Goal: Task Accomplishment & Management: Complete application form

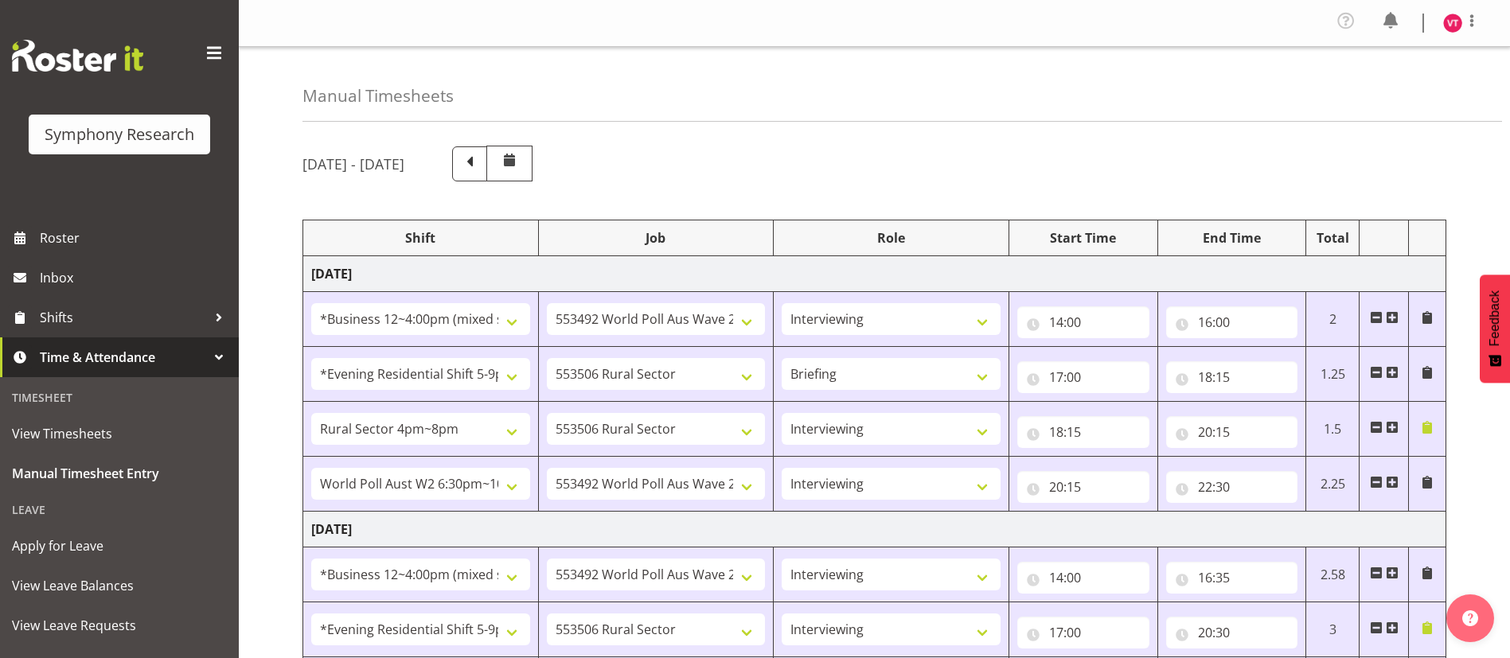
select select "81741"
select select "10499"
select select "47"
select select "48116"
select select "10587"
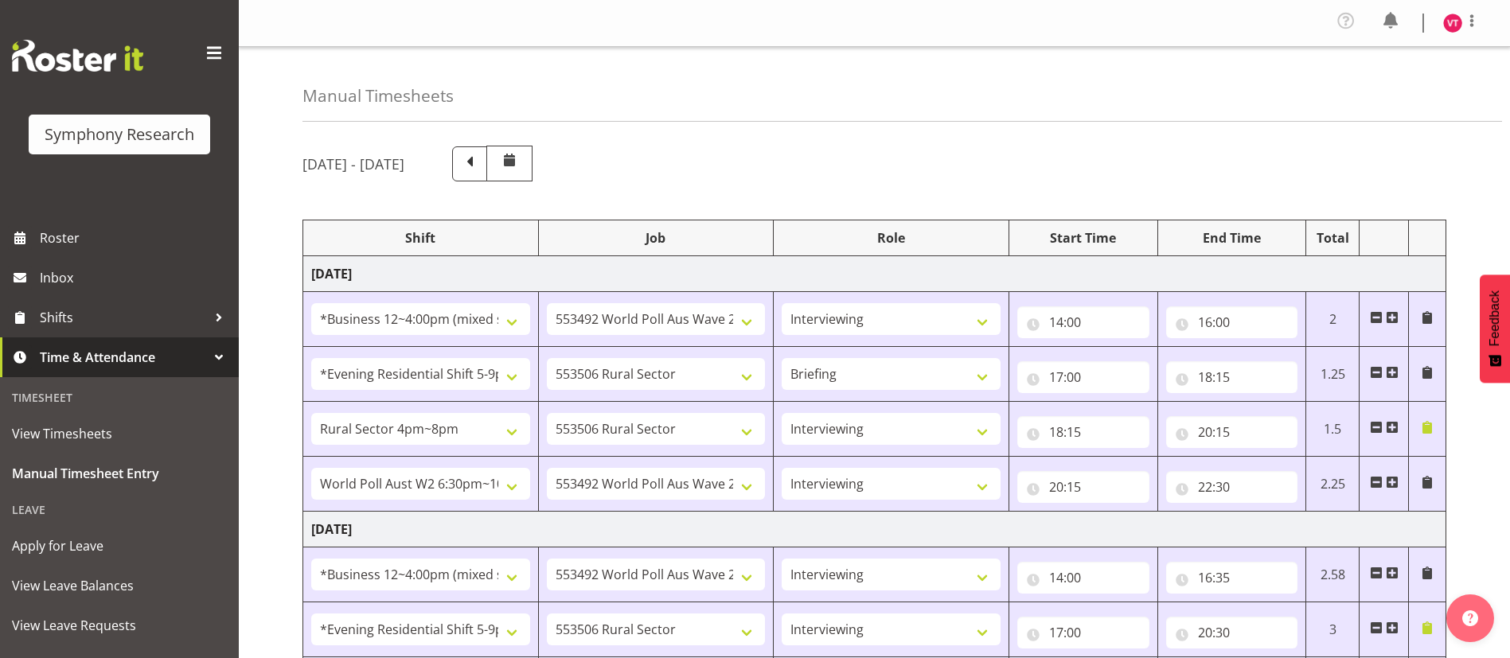
select select "81298"
select select "10587"
select select "47"
select select "56692"
select select "10499"
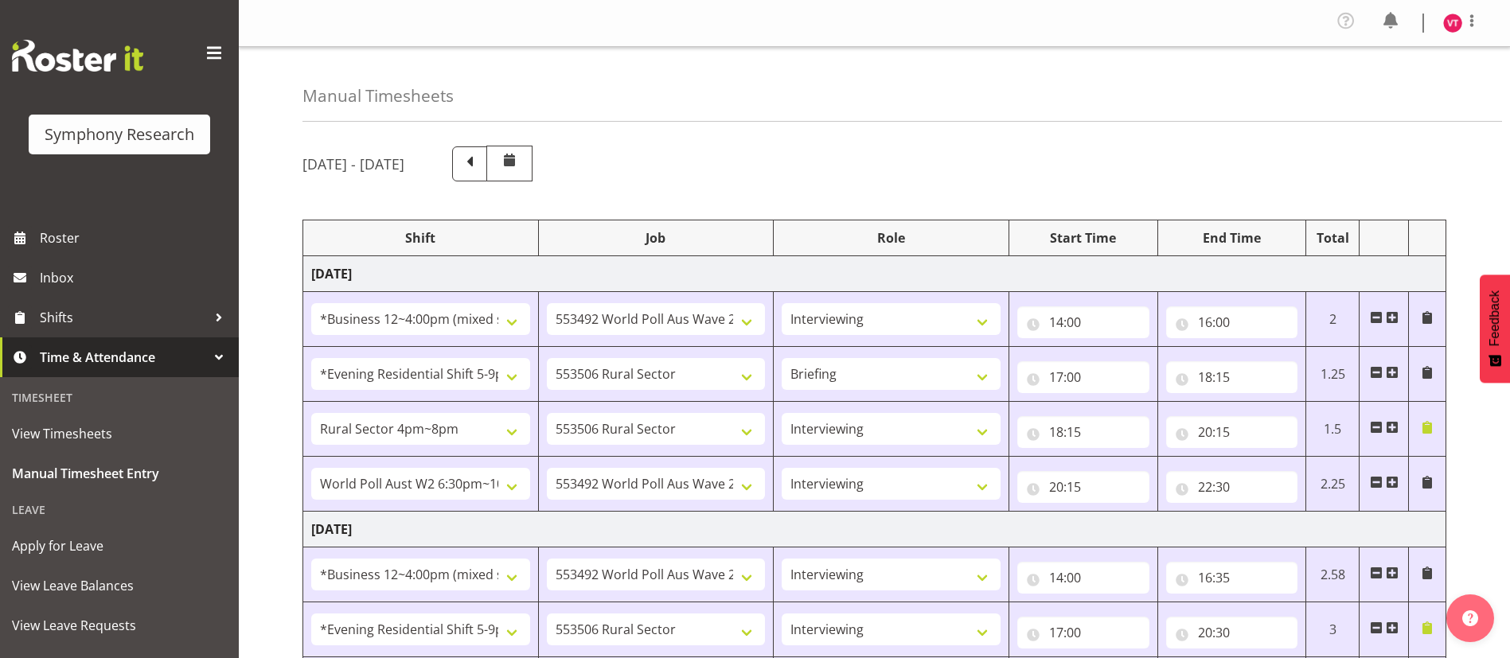
select select "47"
select select "81741"
select select "10499"
select select "47"
select select "48116"
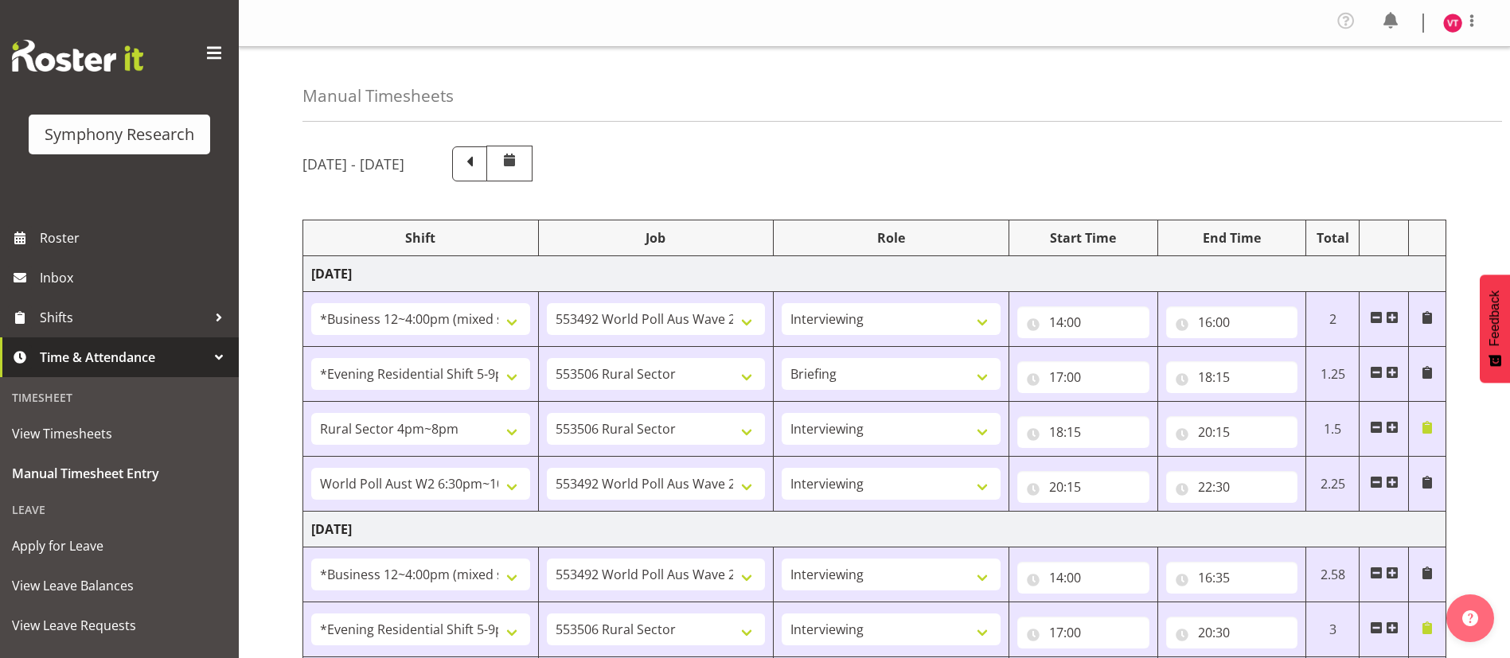
select select "10587"
select select "47"
select select "56692"
select select "10499"
select select "47"
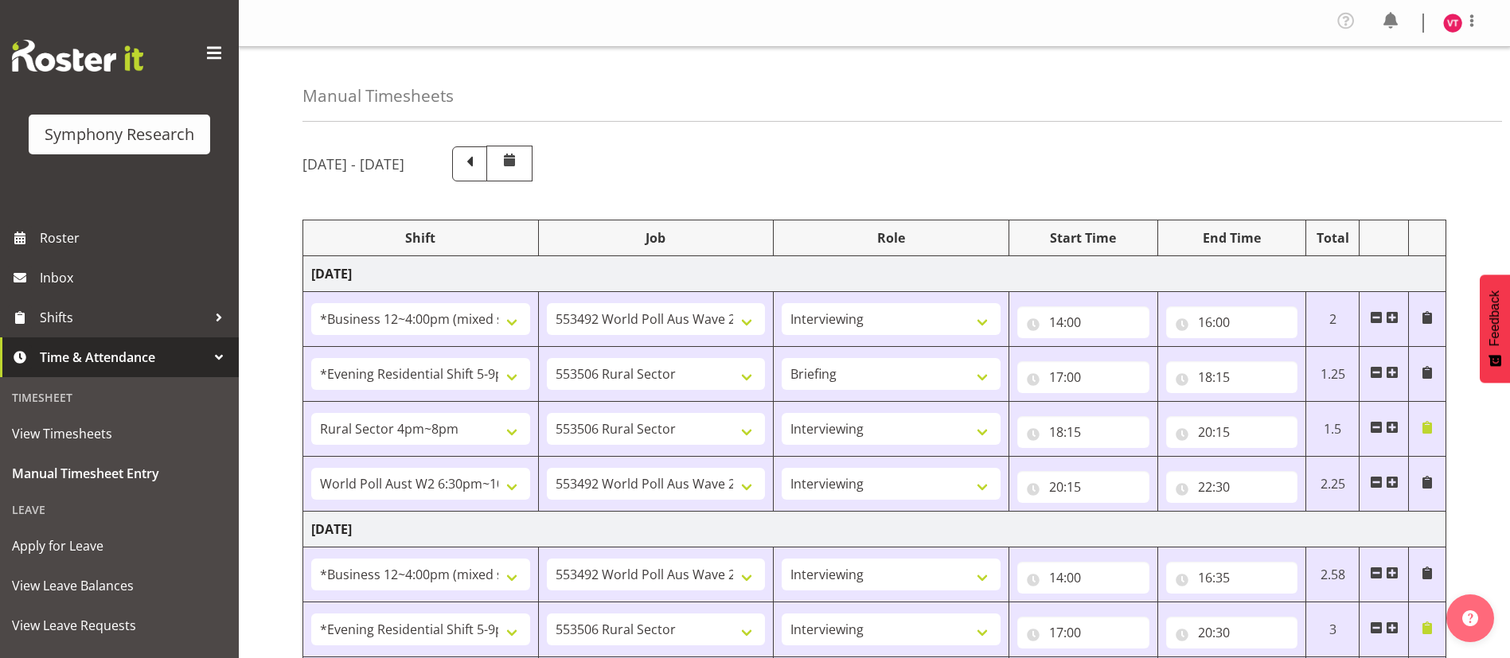
select select "81741"
select select "10499"
select select "47"
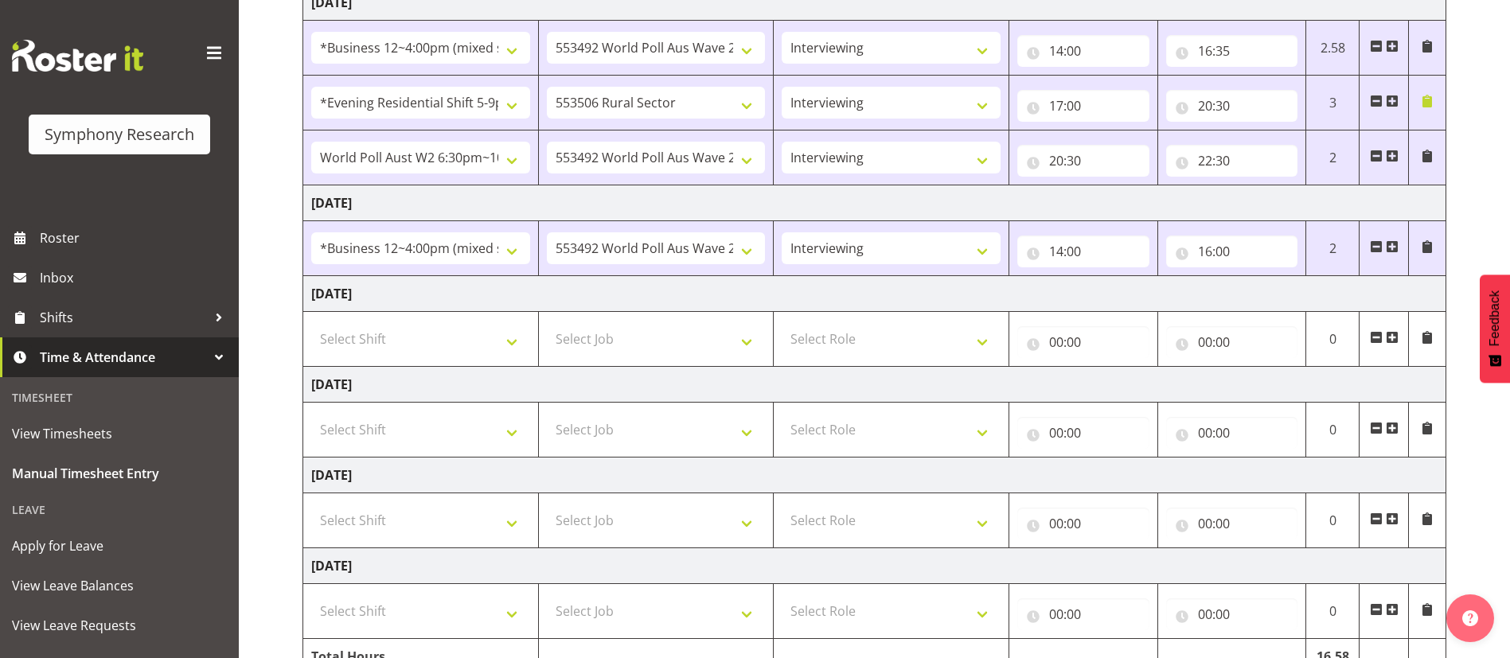
scroll to position [484, 0]
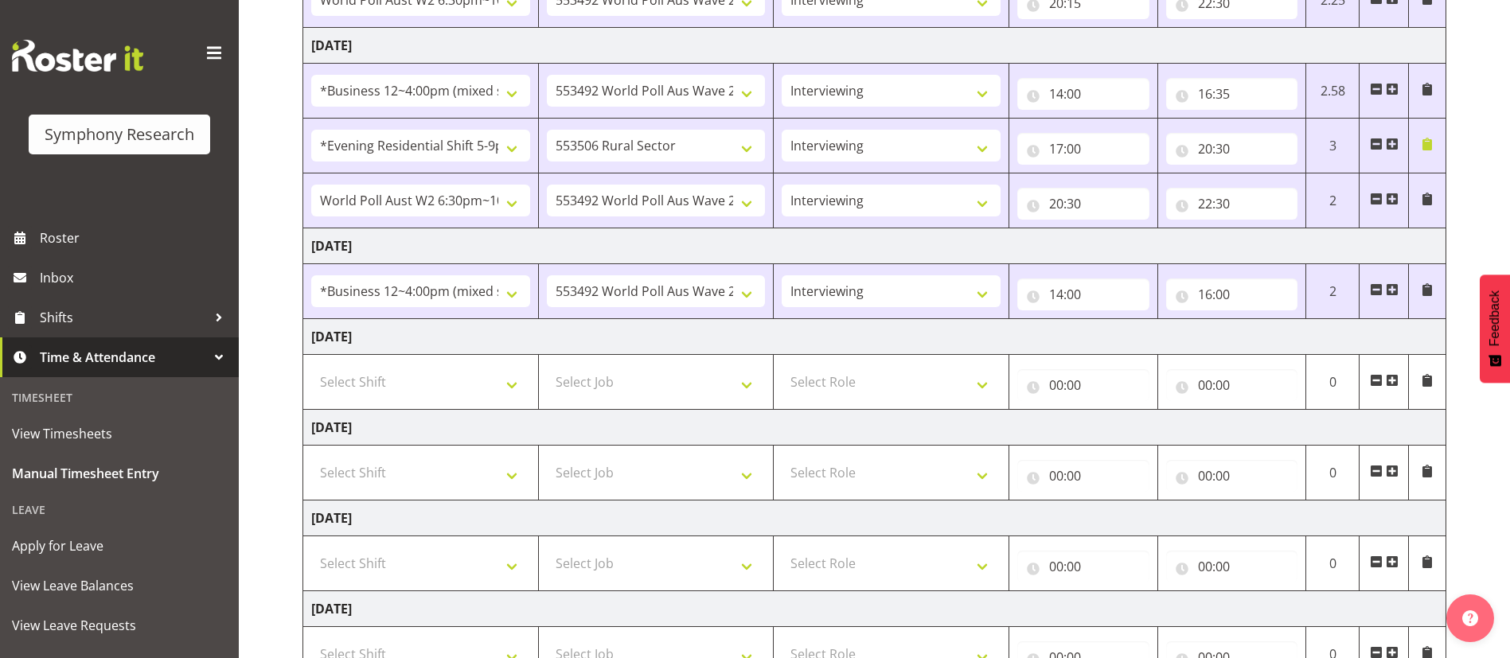
click at [1394, 291] on span at bounding box center [1392, 289] width 13 height 13
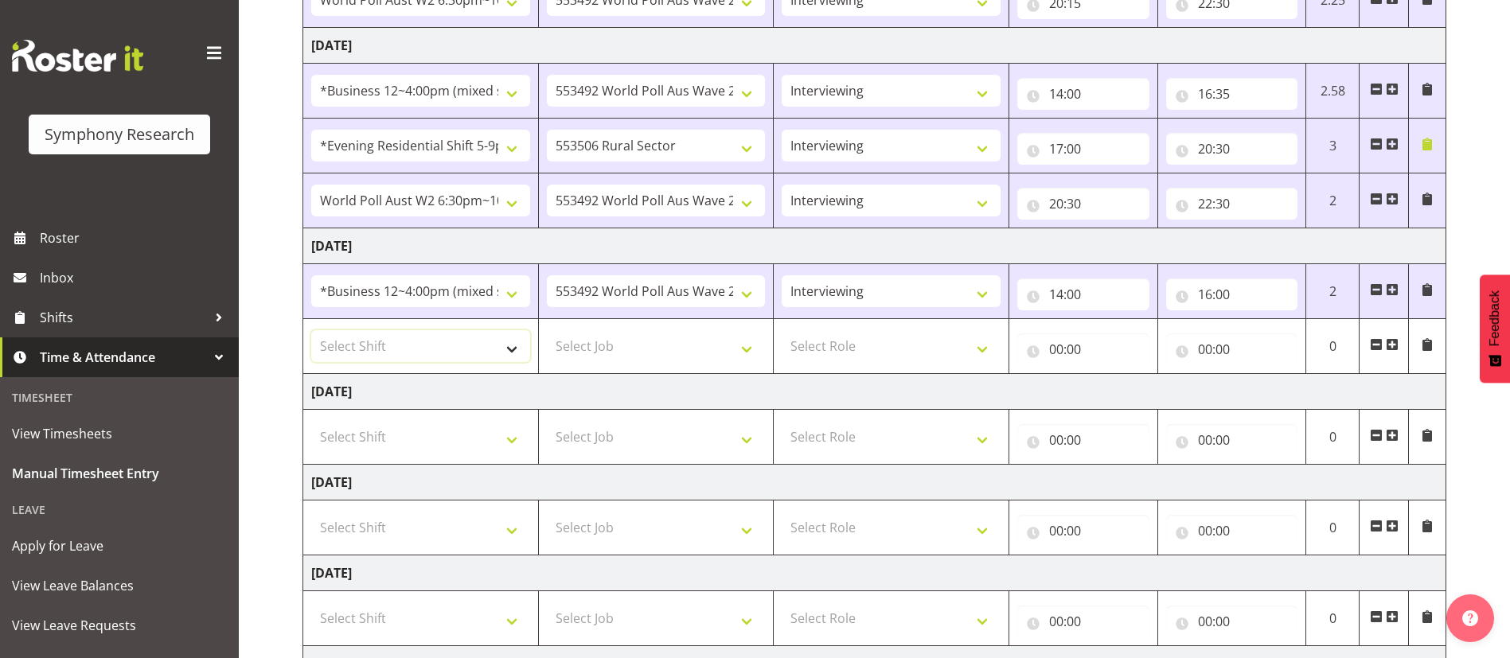
click at [513, 351] on select "Select Shift !!Weekend Residential (Roster IT Shift Label) *Business 9/10am ~ 4…" at bounding box center [420, 346] width 219 height 32
select select "48116"
click at [311, 330] on select "Select Shift !!Weekend Residential (Roster IT Shift Label) *Business 9/10am ~ 4…" at bounding box center [420, 346] width 219 height 32
click at [737, 355] on select "Select Job 550060 IF Admin 553492 World Poll Aus Wave 2 Main 2025 553493 World …" at bounding box center [656, 346] width 219 height 32
select select "10587"
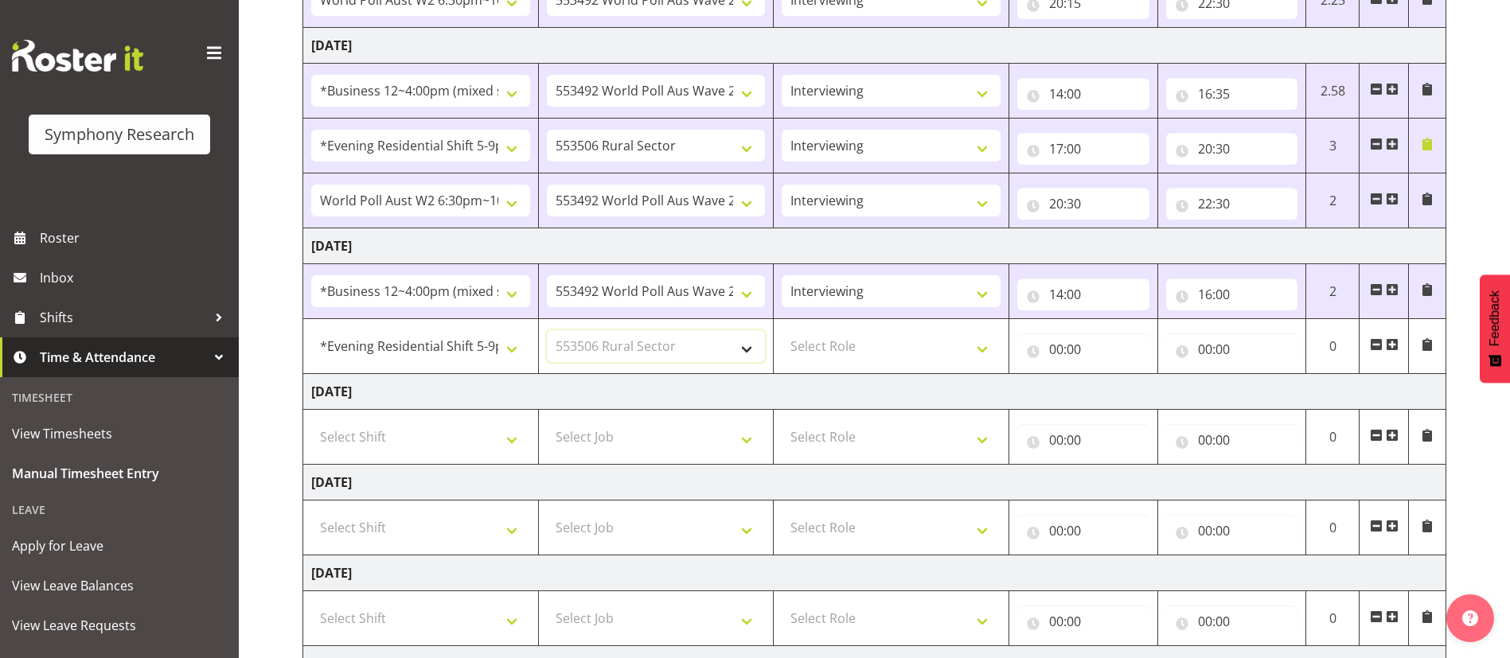
click at [547, 330] on select "Select Job 550060 IF Admin 553492 World Poll Aus Wave 2 Main 2025 553493 World …" at bounding box center [656, 346] width 219 height 32
click at [947, 346] on select "Select Role Briefing Interviewing" at bounding box center [891, 346] width 219 height 32
select select "47"
click at [782, 330] on select "Select Role Briefing Interviewing" at bounding box center [891, 346] width 219 height 32
click at [1070, 349] on input "00:00" at bounding box center [1083, 349] width 132 height 32
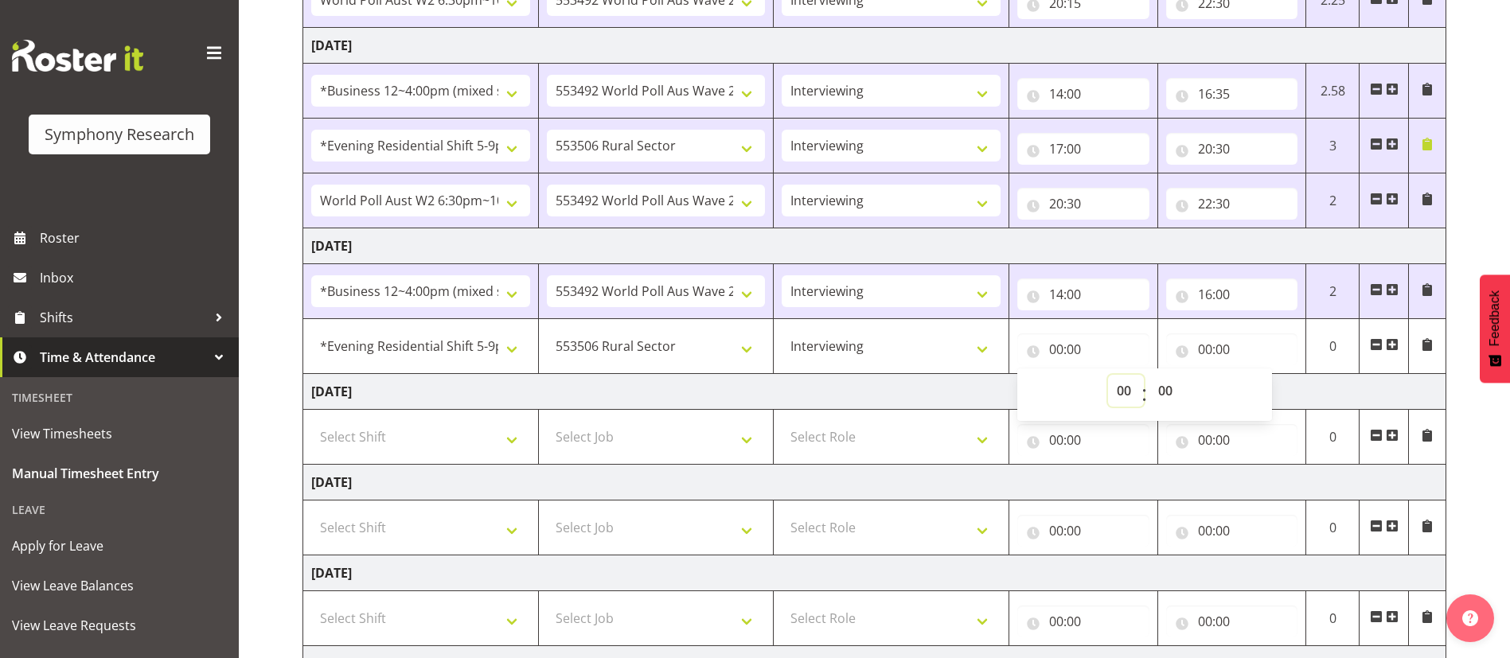
click at [1124, 389] on select "00 01 02 03 04 05 06 07 08 09 10 11 12 13 14 15 16 17 18 19 20 21 22 23" at bounding box center [1126, 391] width 36 height 32
select select "17"
click at [1108, 375] on select "00 01 02 03 04 05 06 07 08 09 10 11 12 13 14 15 16 17 18 19 20 21 22 23" at bounding box center [1126, 391] width 36 height 32
type input "17:00"
click at [1214, 333] on input "00:00" at bounding box center [1232, 349] width 132 height 32
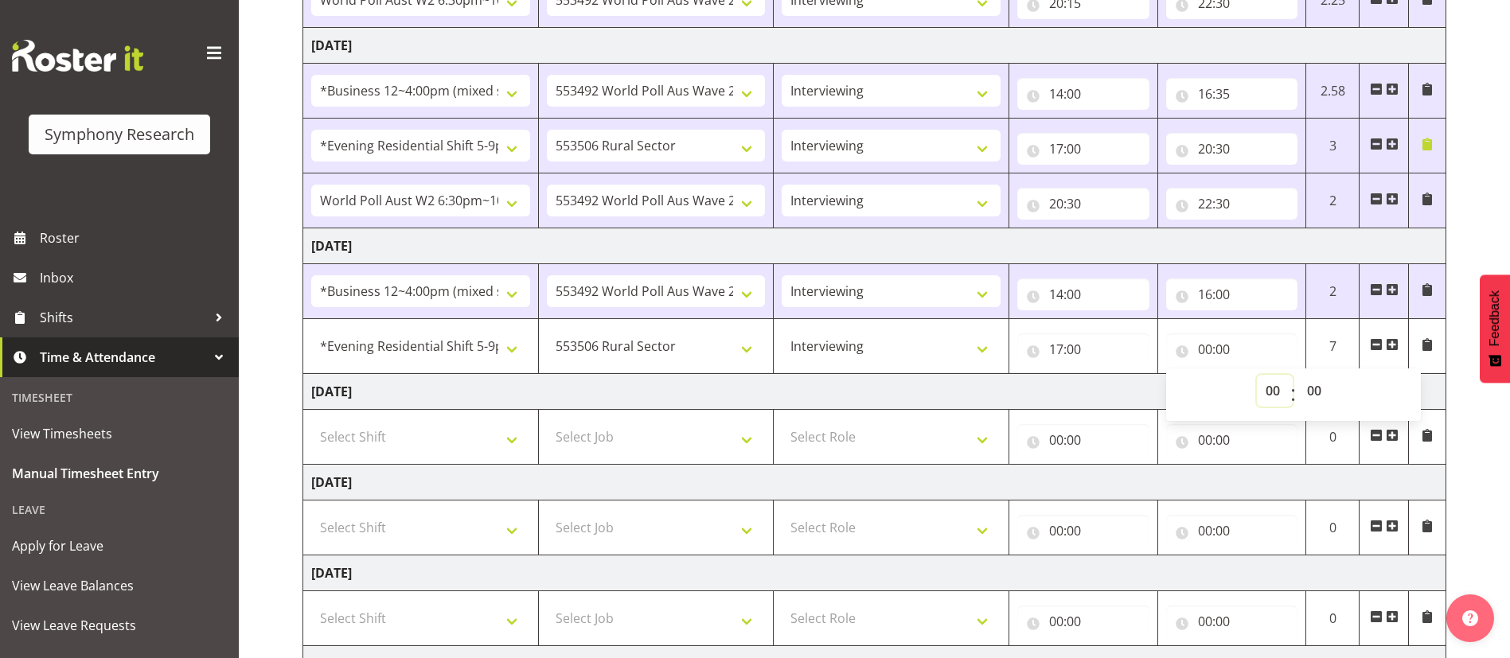
click at [1275, 392] on select "00 01 02 03 04 05 06 07 08 09 10 11 12 13 14 15 16 17 18 19 20 21 22 23" at bounding box center [1275, 391] width 36 height 32
select select "18"
click at [1257, 375] on select "00 01 02 03 04 05 06 07 08 09 10 11 12 13 14 15 16 17 18 19 20 21 22 23" at bounding box center [1275, 391] width 36 height 32
type input "18:00"
click at [1317, 392] on select "00 01 02 03 04 05 06 07 08 09 10 11 12 13 14 15 16 17 18 19 20 21 22 23 24 25 2…" at bounding box center [1316, 391] width 36 height 32
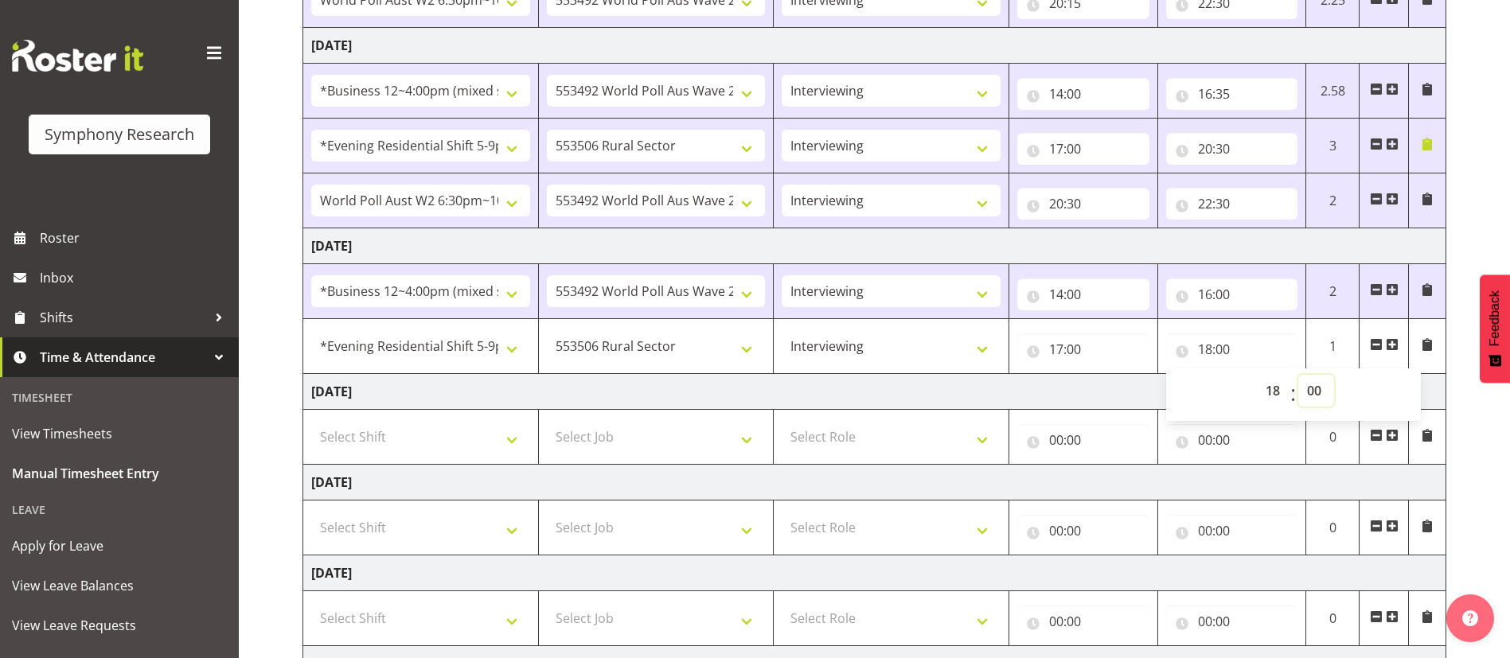
select select "50"
click at [1298, 375] on select "00 01 02 03 04 05 06 07 08 09 10 11 12 13 14 15 16 17 18 19 20 21 22 23 24 25 2…" at bounding box center [1316, 391] width 36 height 32
type input "18:50"
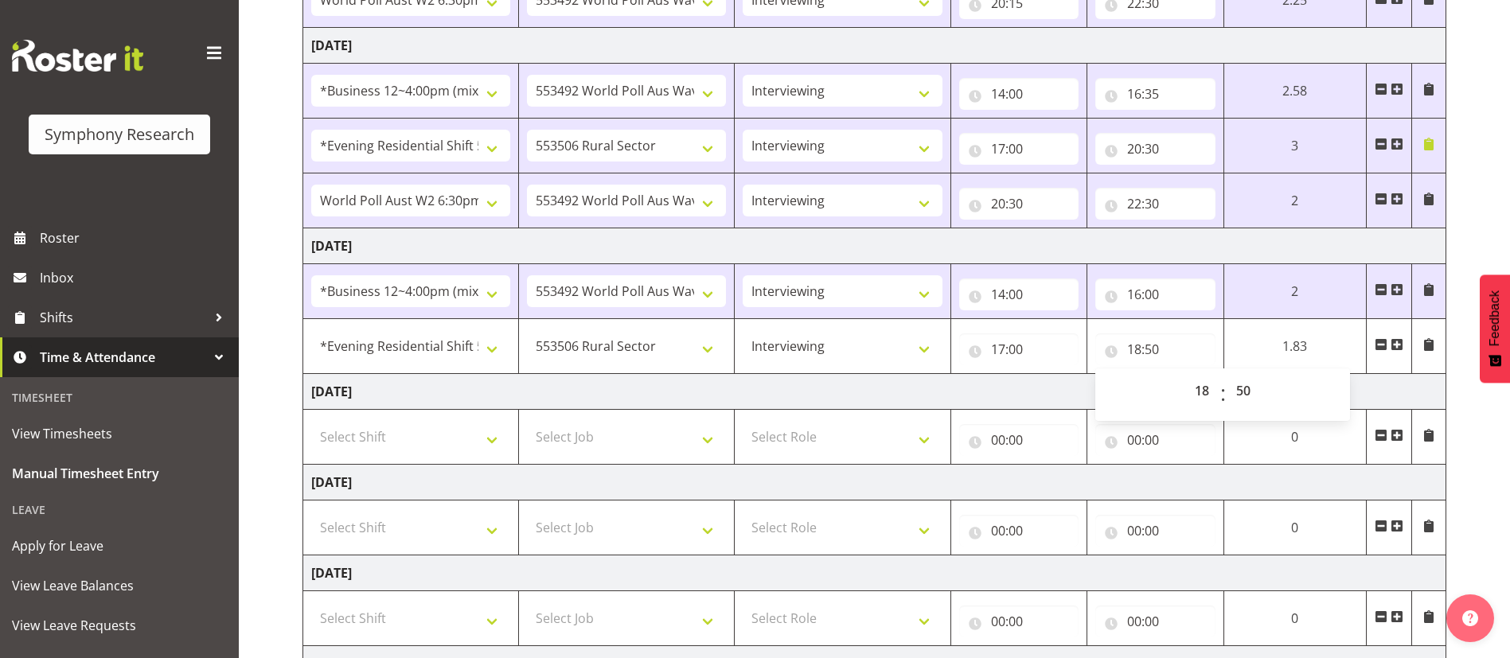
click at [1080, 383] on td "[DATE]" at bounding box center [874, 392] width 1143 height 36
click at [1395, 343] on span at bounding box center [1396, 344] width 13 height 13
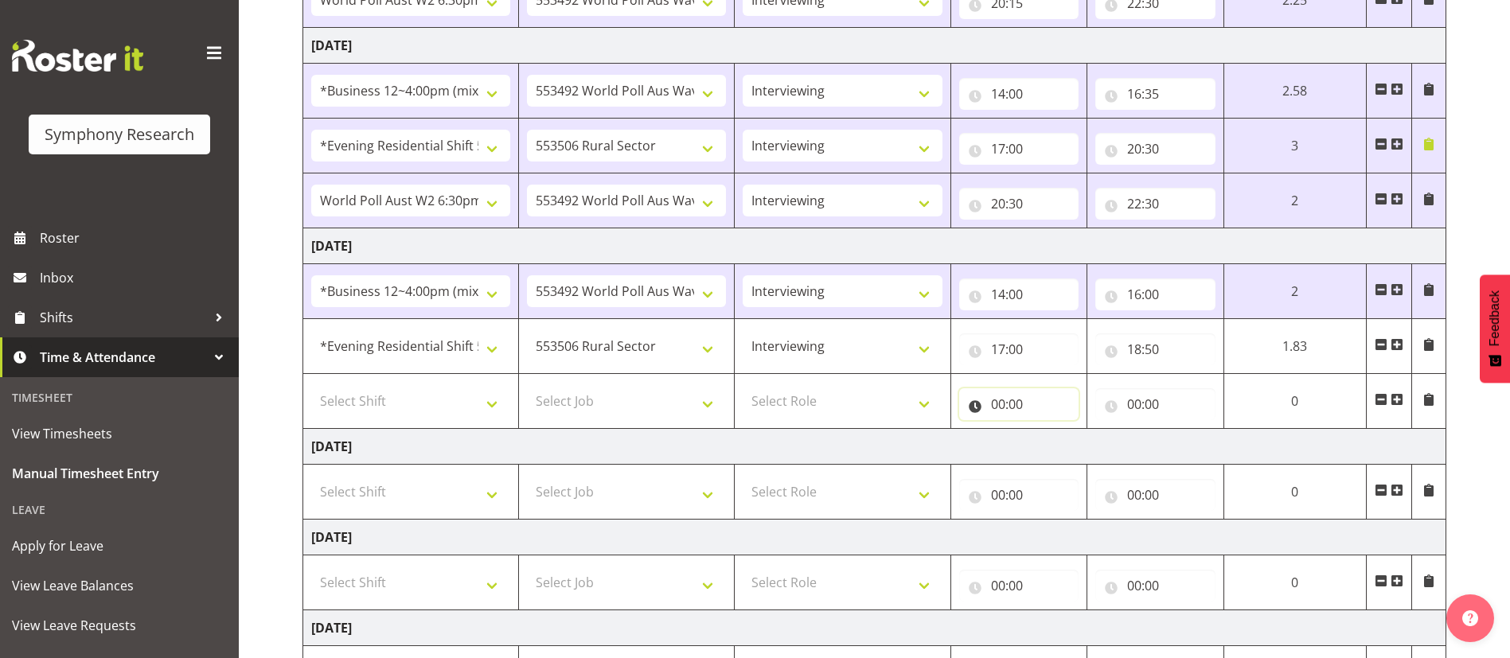
click at [991, 399] on input "00:00" at bounding box center [1019, 404] width 120 height 32
click at [1060, 443] on select "00 01 02 03 04 05 06 07 08 09 10 11 12 13 14 15 16 17 18 19 20 21 22 23" at bounding box center [1068, 446] width 36 height 32
select select "18"
click at [1050, 430] on select "00 01 02 03 04 05 06 07 08 09 10 11 12 13 14 15 16 17 18 19 20 21 22 23" at bounding box center [1068, 446] width 36 height 32
type input "18:00"
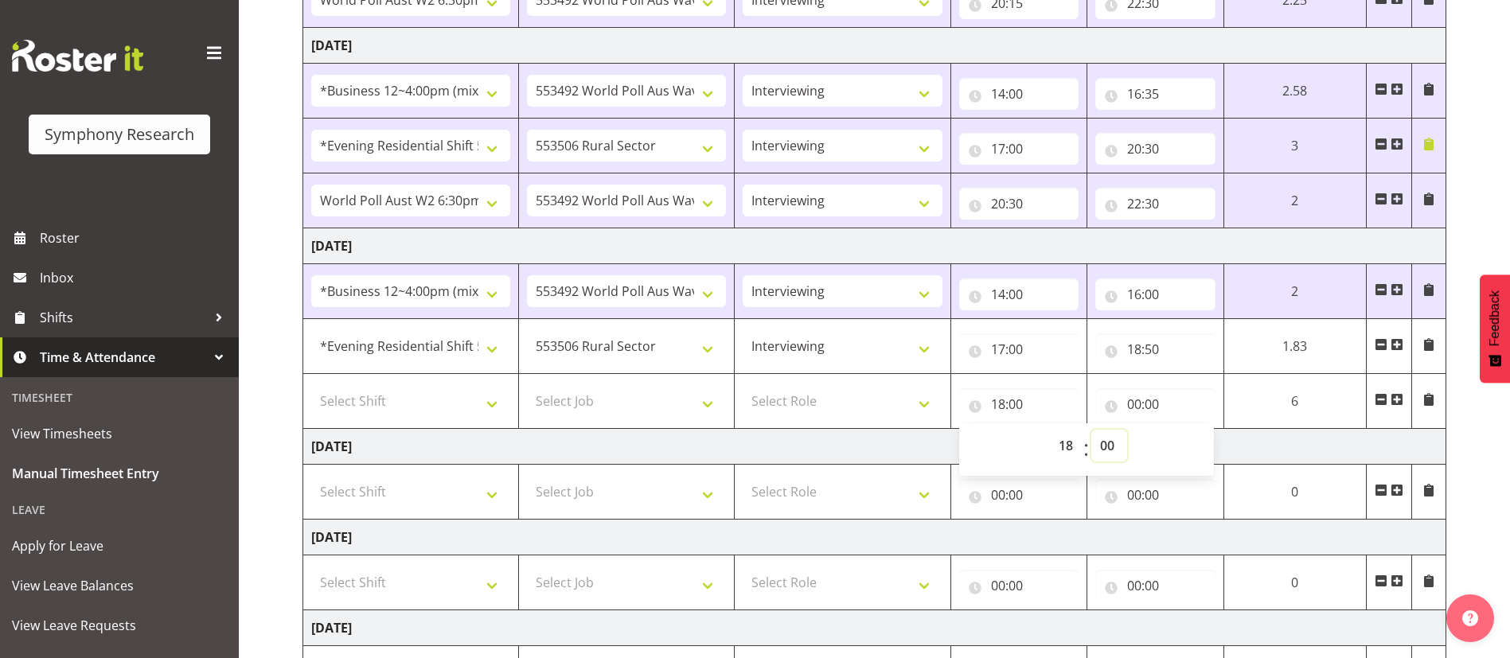
click at [1107, 447] on select "00 01 02 03 04 05 06 07 08 09 10 11 12 13 14 15 16 17 18 19 20 21 22 23 24 25 2…" at bounding box center [1109, 446] width 36 height 32
select select "50"
click at [1127, 430] on select "00 01 02 03 04 05 06 07 08 09 10 11 12 13 14 15 16 17 18 19 20 21 22 23 24 25 2…" at bounding box center [1109, 446] width 36 height 32
type input "18:50"
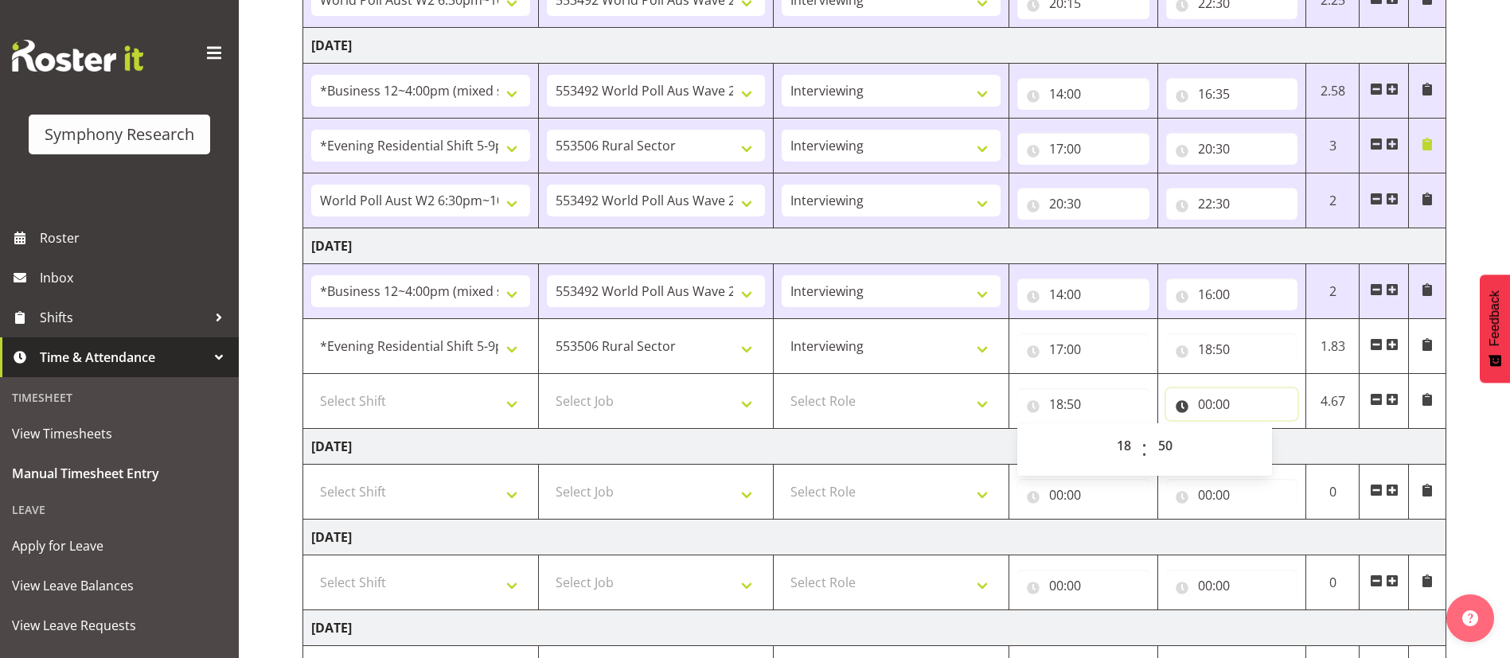
click at [1222, 409] on input "00:00" at bounding box center [1232, 404] width 132 height 32
click at [1274, 449] on select "00 01 02 03 04 05 06 07 08 09 10 11 12 13 14 15 16 17 18 19 20 21 22 23" at bounding box center [1275, 446] width 36 height 32
select select "19"
click at [1257, 430] on select "00 01 02 03 04 05 06 07 08 09 10 11 12 13 14 15 16 17 18 19 20 21 22 23" at bounding box center [1275, 446] width 36 height 32
type input "19:00"
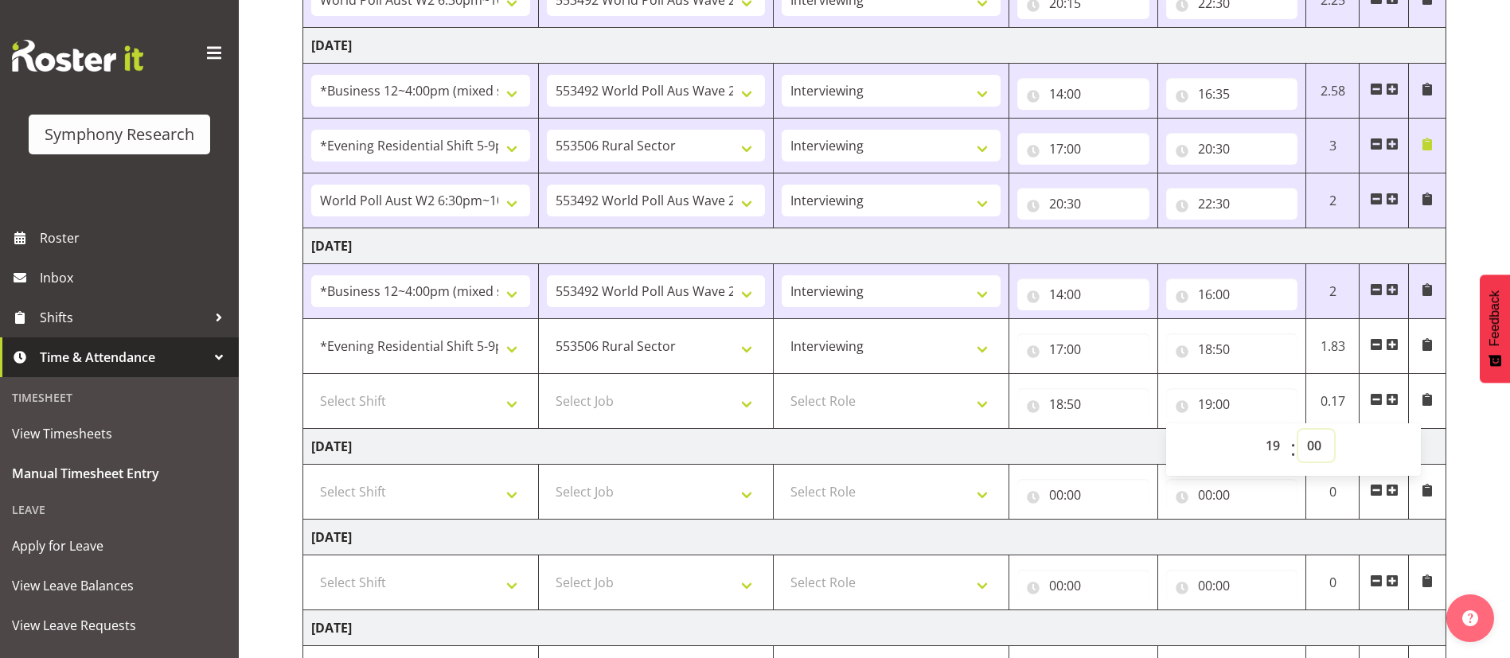
click at [1316, 443] on select "00 01 02 03 04 05 06 07 08 09 10 11 12 13 14 15 16 17 18 19 20 21 22 23 24 25 2…" at bounding box center [1316, 446] width 36 height 32
select select "11"
click at [1298, 430] on select "00 01 02 03 04 05 06 07 08 09 10 11 12 13 14 15 16 17 18 19 20 21 22 23 24 25 2…" at bounding box center [1316, 446] width 36 height 32
type input "19:11"
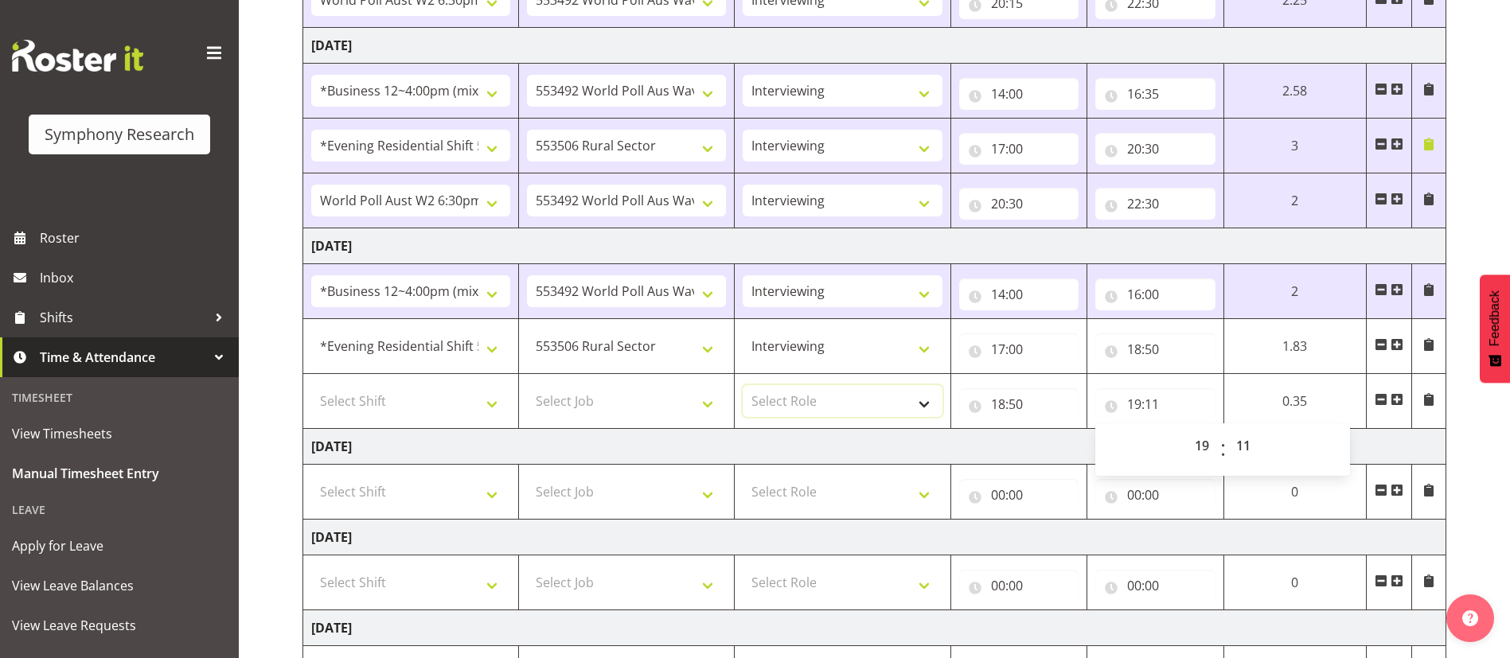
click at [813, 402] on select "Select Role Briefing Interviewing" at bounding box center [842, 401] width 199 height 32
select select "297"
click at [743, 385] on select "Select Role Briefing Interviewing" at bounding box center [842, 401] width 199 height 32
click at [714, 398] on select "Select Job 550060 IF Admin 553492 World Poll Aus Wave 2 Main 2025 553493 World …" at bounding box center [626, 401] width 199 height 32
select select "10587"
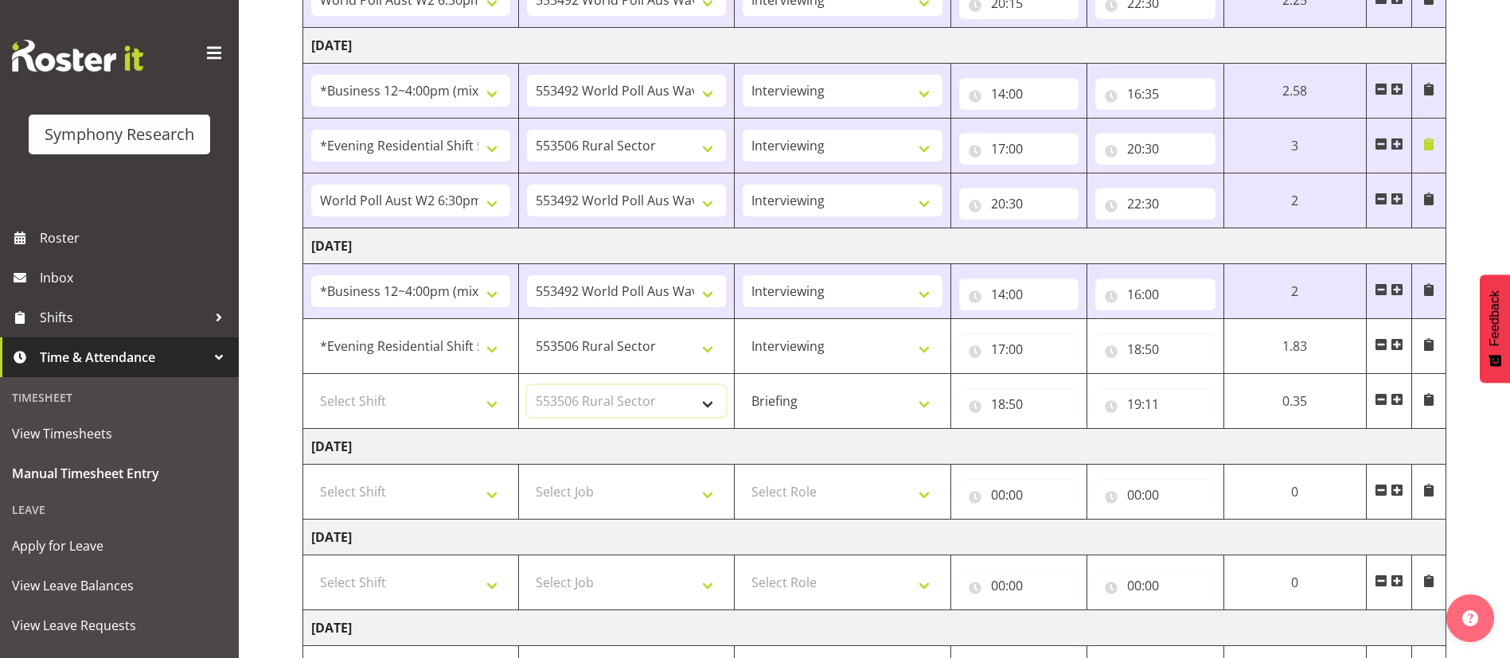
click at [527, 385] on select "Select Job 550060 IF Admin 553492 World Poll Aus Wave 2 Main 2025 553493 World …" at bounding box center [626, 401] width 199 height 32
click at [661, 397] on select "550060 IF Admin 553492 World Poll Aus Wave 2 Main 2025 553493 World Poll NZ Wav…" at bounding box center [626, 401] width 199 height 32
click at [485, 407] on select "Select Shift !!Weekend Residential (Roster IT Shift Label) *Business 9/10am ~ 4…" at bounding box center [410, 401] width 199 height 32
select select "81298"
click at [311, 385] on select "Select Shift !!Weekend Residential (Roster IT Shift Label) *Business 9/10am ~ 4…" at bounding box center [410, 401] width 199 height 32
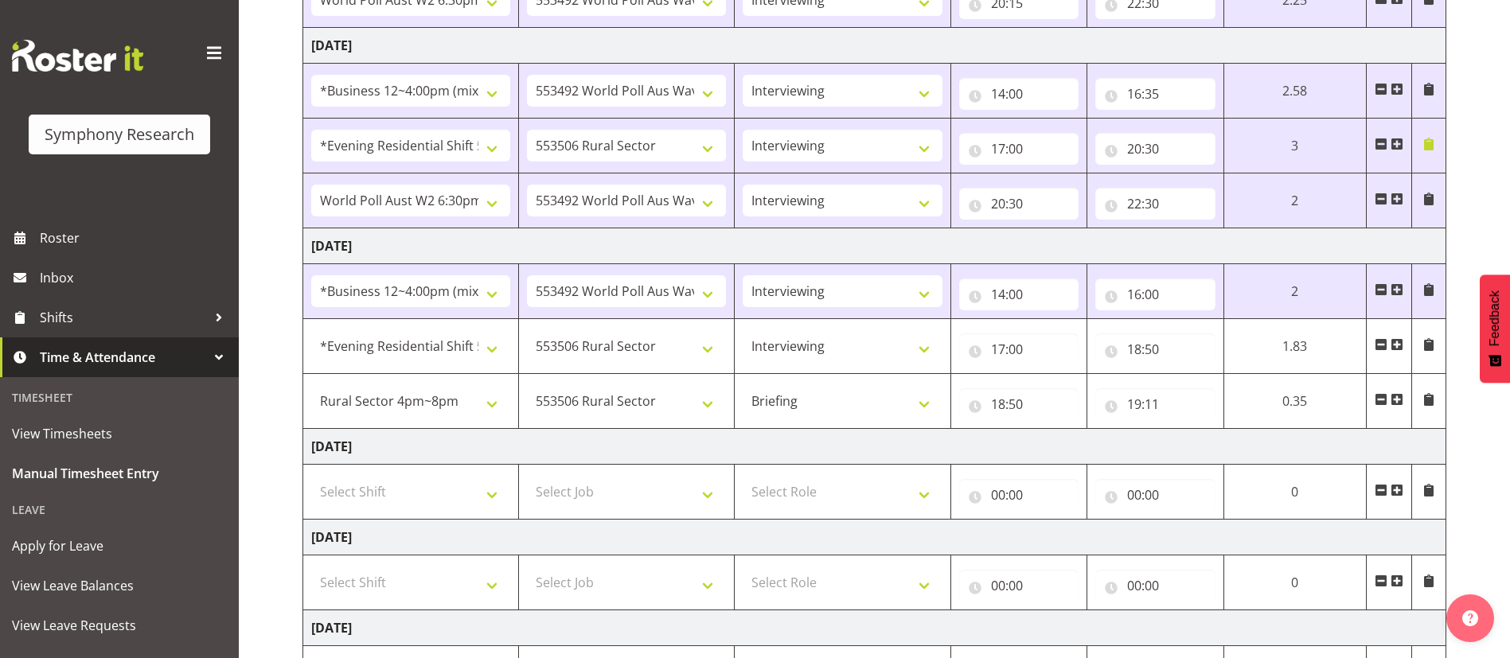
drag, startPoint x: 1289, startPoint y: 434, endPoint x: 1397, endPoint y: 398, distance: 114.0
click at [1397, 398] on tbody "[DATE] !!Weekend Residential (Roster IT Shift Label) *Business 9/10am ~ 4:30pm …" at bounding box center [874, 299] width 1143 height 1055
click at [1397, 398] on span at bounding box center [1396, 399] width 13 height 13
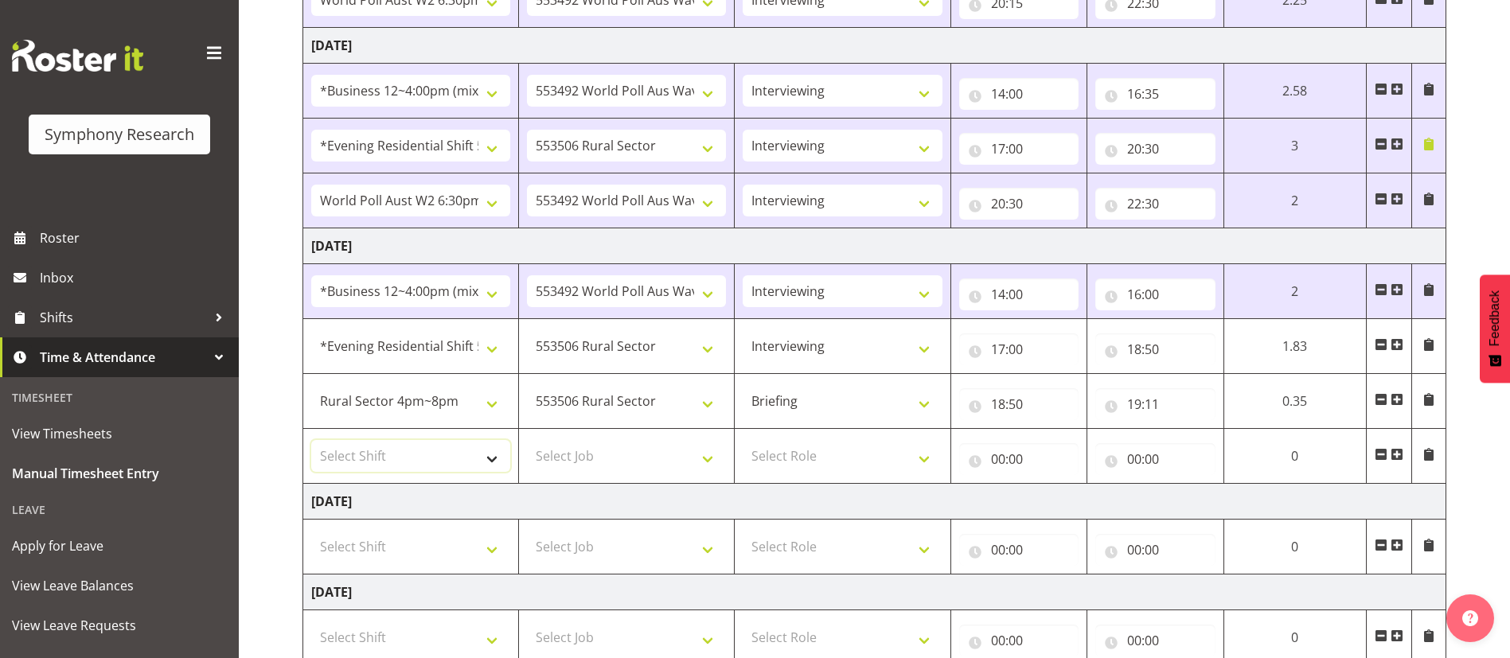
click at [491, 451] on select "Select Shift !!Weekend Residential (Roster IT Shift Label) *Business 9/10am ~ 4…" at bounding box center [410, 456] width 199 height 32
select select "81298"
click at [311, 440] on select "Select Shift !!Weekend Residential (Roster IT Shift Label) *Business 9/10am ~ 4…" at bounding box center [410, 456] width 199 height 32
click at [662, 458] on select "Select Job 550060 IF Admin 553492 World Poll Aus Wave 2 Main 2025 553493 World …" at bounding box center [626, 456] width 199 height 32
select select "10587"
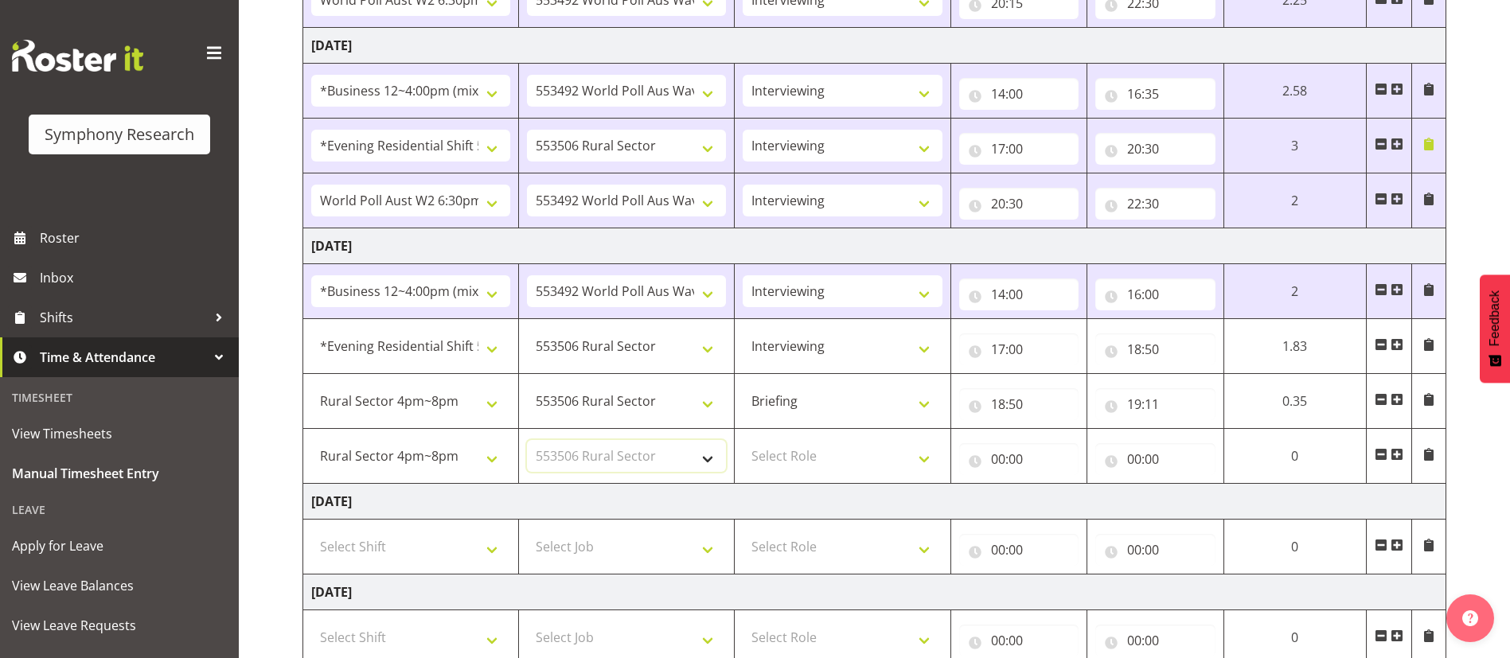
click at [527, 440] on select "Select Job 550060 IF Admin 553492 World Poll Aus Wave 2 Main 2025 553493 World …" at bounding box center [626, 456] width 199 height 32
click at [898, 463] on select "Select Role Briefing Interviewing" at bounding box center [842, 456] width 199 height 32
select select "47"
click at [743, 440] on select "Select Role Briefing Interviewing" at bounding box center [842, 456] width 199 height 32
click at [1009, 452] on input "00:00" at bounding box center [1019, 459] width 120 height 32
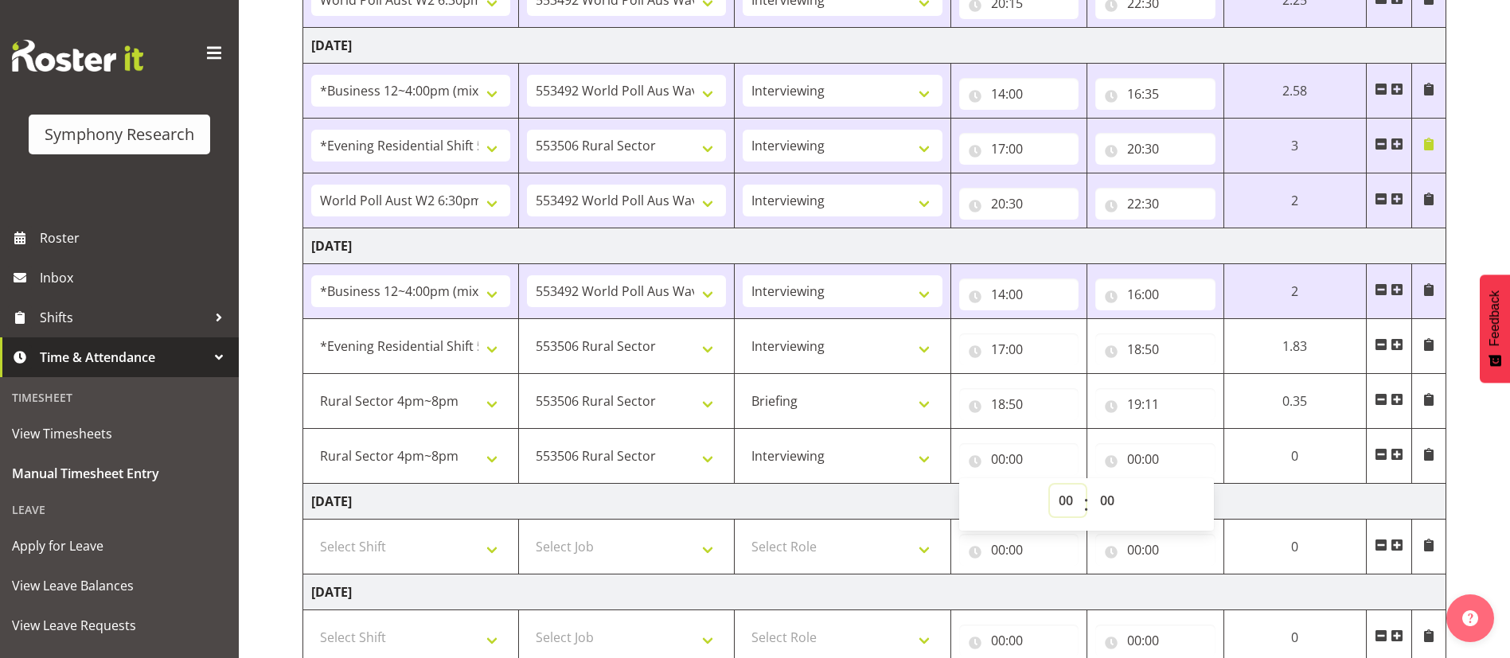
click at [1063, 505] on select "00 01 02 03 04 05 06 07 08 09 10 11 12 13 14 15 16 17 18 19 20 21 22 23" at bounding box center [1068, 501] width 36 height 32
select select "19"
click at [1050, 485] on select "00 01 02 03 04 05 06 07 08 09 10 11 12 13 14 15 16 17 18 19 20 21 22 23" at bounding box center [1068, 501] width 36 height 32
type input "19:00"
click at [1109, 503] on select "00 01 02 03 04 05 06 07 08 09 10 11 12 13 14 15 16 17 18 19 20 21 22 23 24 25 2…" at bounding box center [1109, 501] width 36 height 32
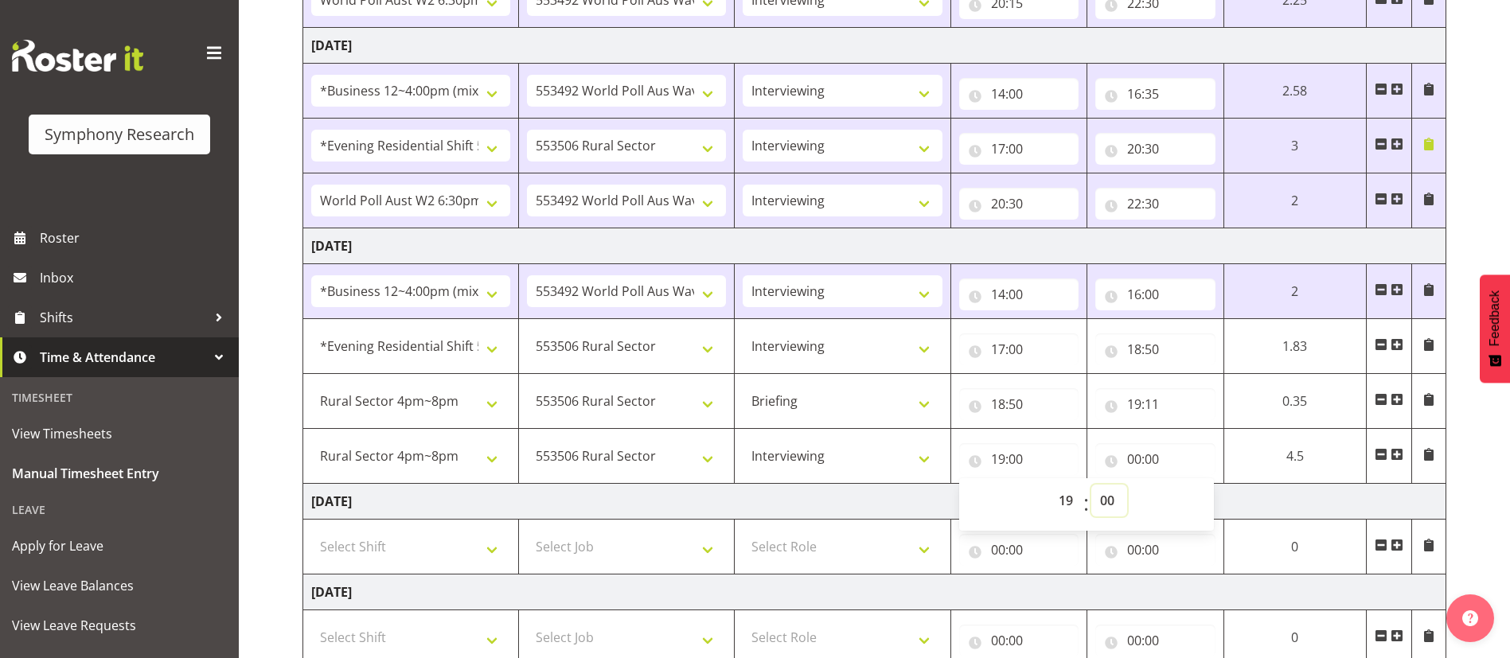
select select "11"
click at [1127, 485] on select "00 01 02 03 04 05 06 07 08 09 10 11 12 13 14 15 16 17 18 19 20 21 22 23 24 25 2…" at bounding box center [1109, 501] width 36 height 32
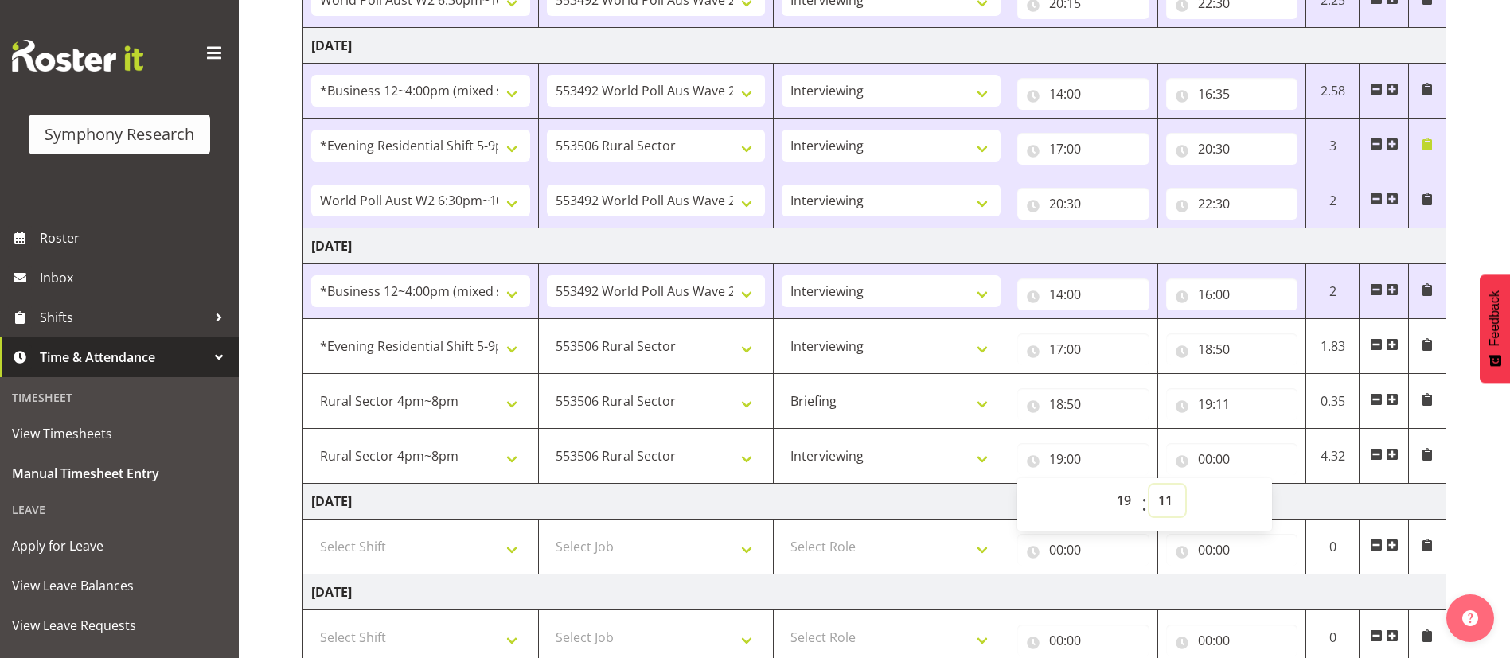
type input "19:11"
click at [1214, 454] on input "00:00" at bounding box center [1232, 459] width 132 height 32
click at [1282, 505] on select "00 01 02 03 04 05 06 07 08 09 10 11 12 13 14 15 16 17 18 19 20 21 22 23" at bounding box center [1275, 501] width 36 height 32
select select "20"
click at [1257, 485] on select "00 01 02 03 04 05 06 07 08 09 10 11 12 13 14 15 16 17 18 19 20 21 22 23" at bounding box center [1275, 501] width 36 height 32
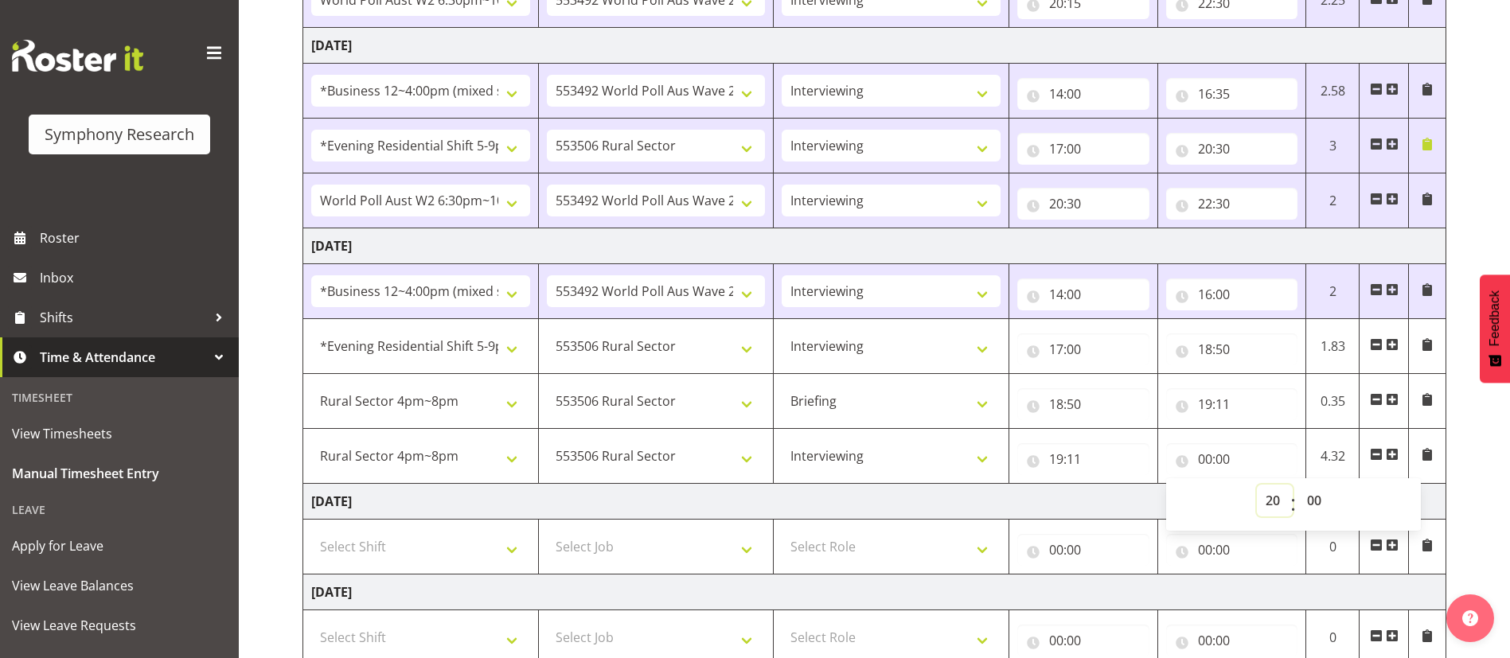
type input "20:00"
click at [1069, 493] on td "[DATE]" at bounding box center [874, 502] width 1143 height 36
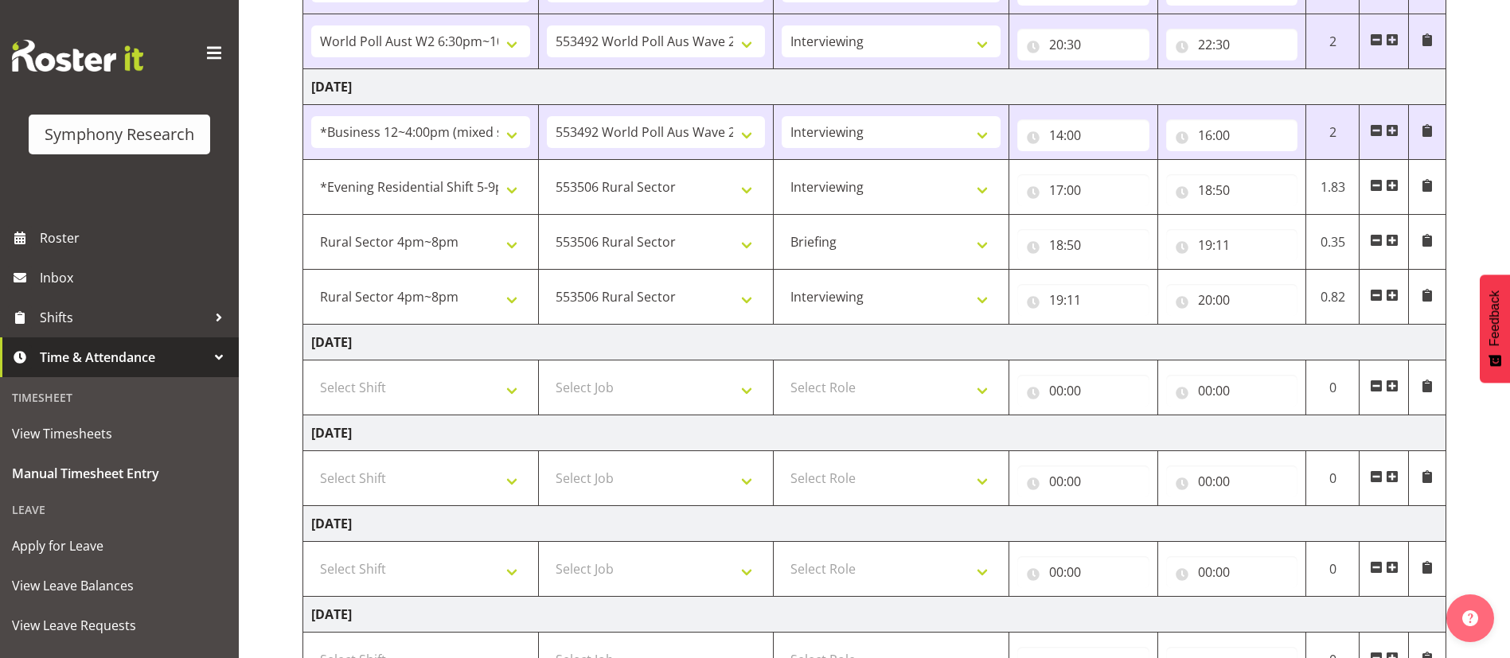
scroll to position [641, 0]
click at [1395, 298] on span at bounding box center [1392, 296] width 13 height 13
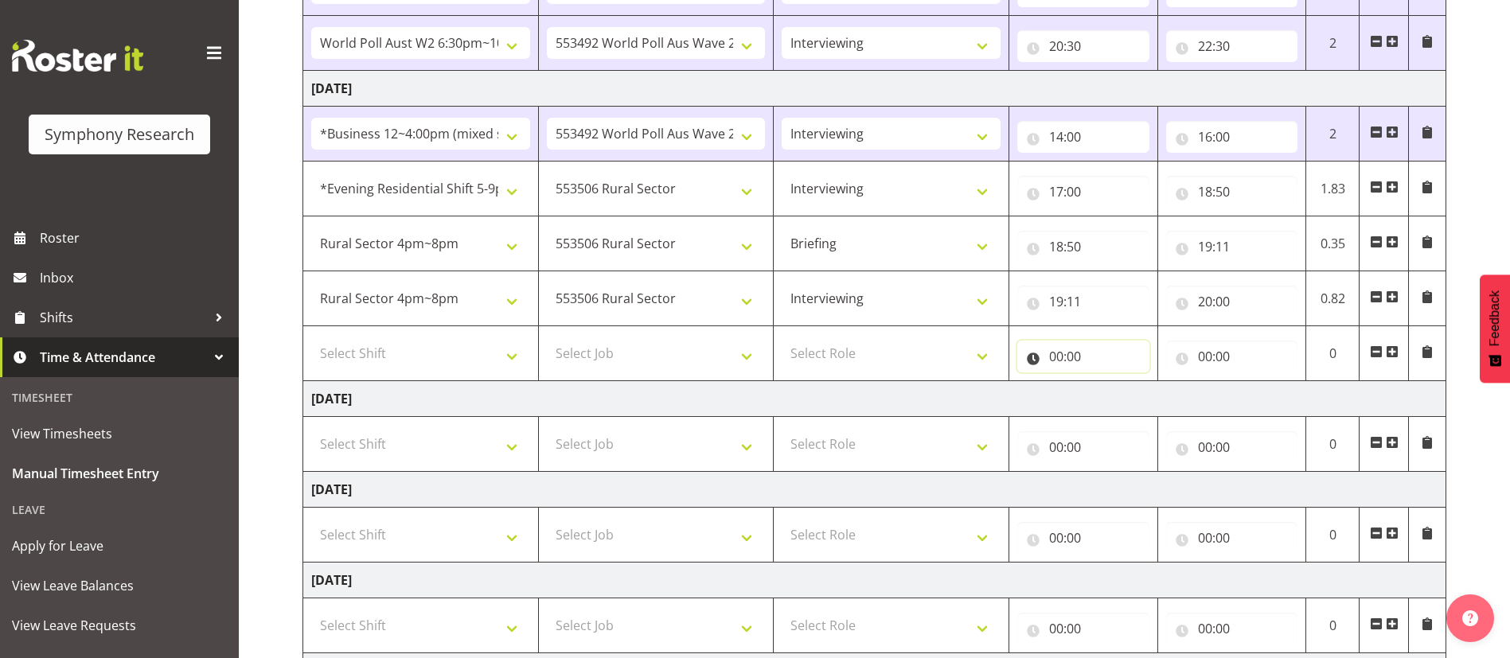
click at [1066, 357] on input "00:00" at bounding box center [1083, 357] width 132 height 32
click at [1138, 403] on select "00 01 02 03 04 05 06 07 08 09 10 11 12 13 14 15 16 17 18 19 20 21 22 23" at bounding box center [1126, 398] width 36 height 32
select select "20"
click at [1108, 382] on select "00 01 02 03 04 05 06 07 08 09 10 11 12 13 14 15 16 17 18 19 20 21 22 23" at bounding box center [1126, 398] width 36 height 32
type input "20:00"
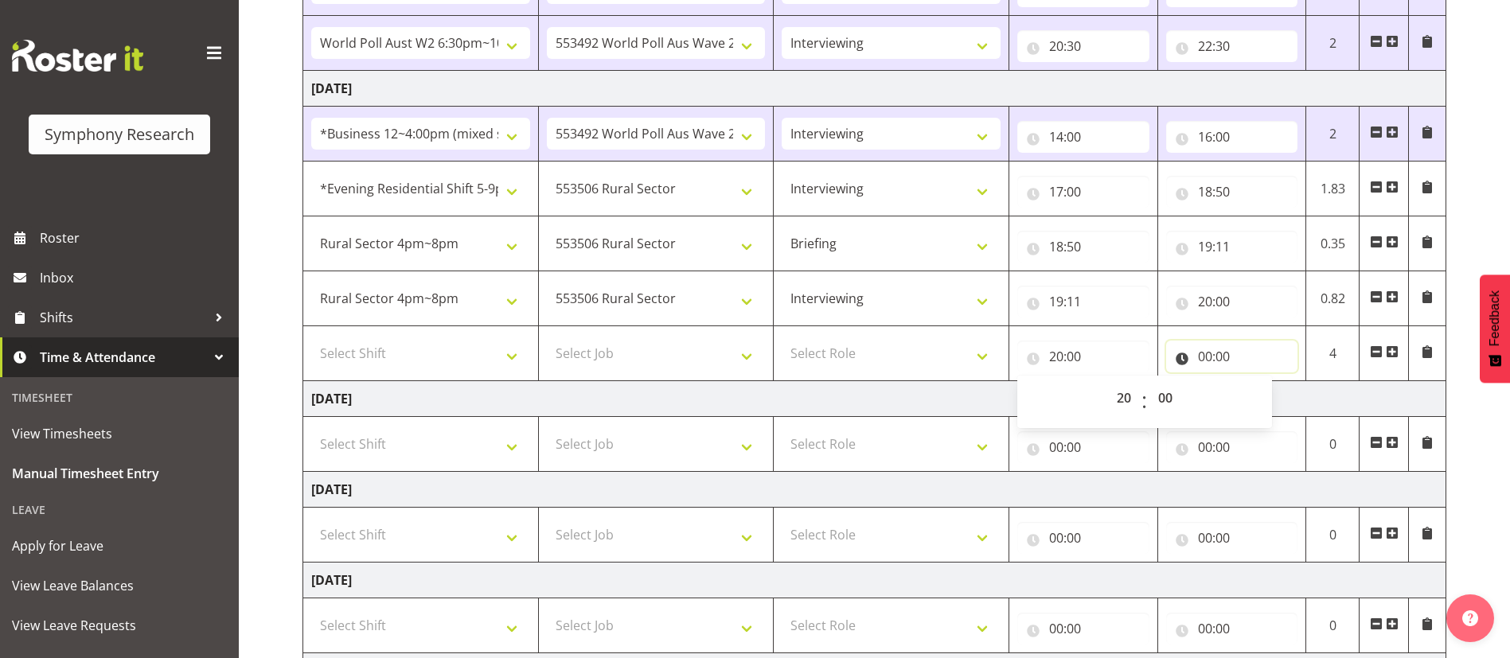
click at [1211, 357] on input "00:00" at bounding box center [1232, 357] width 132 height 32
click at [1282, 403] on select "00 01 02 03 04 05 06 07 08 09 10 11 12 13 14 15 16 17 18 19 20 21 22 23" at bounding box center [1275, 398] width 36 height 32
select select "22"
click at [1257, 382] on select "00 01 02 03 04 05 06 07 08 09 10 11 12 13 14 15 16 17 18 19 20 21 22 23" at bounding box center [1275, 398] width 36 height 32
type input "22:00"
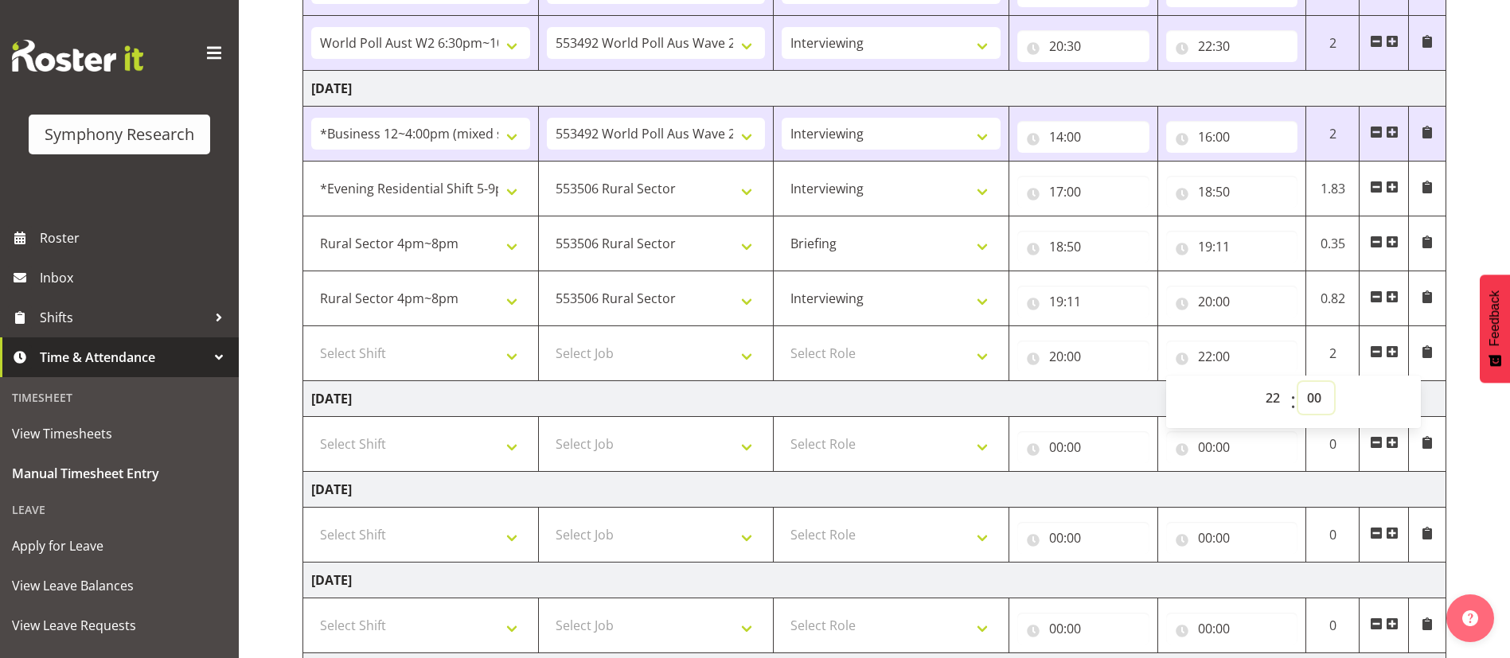
click at [1316, 406] on select "00 01 02 03 04 05 06 07 08 09 10 11 12 13 14 15 16 17 18 19 20 21 22 23 24 25 2…" at bounding box center [1316, 398] width 36 height 32
select select "30"
click at [1298, 382] on select "00 01 02 03 04 05 06 07 08 09 10 11 12 13 14 15 16 17 18 19 20 21 22 23 24 25 2…" at bounding box center [1316, 398] width 36 height 32
type input "22:30"
click at [1013, 398] on td "[DATE]" at bounding box center [874, 399] width 1143 height 36
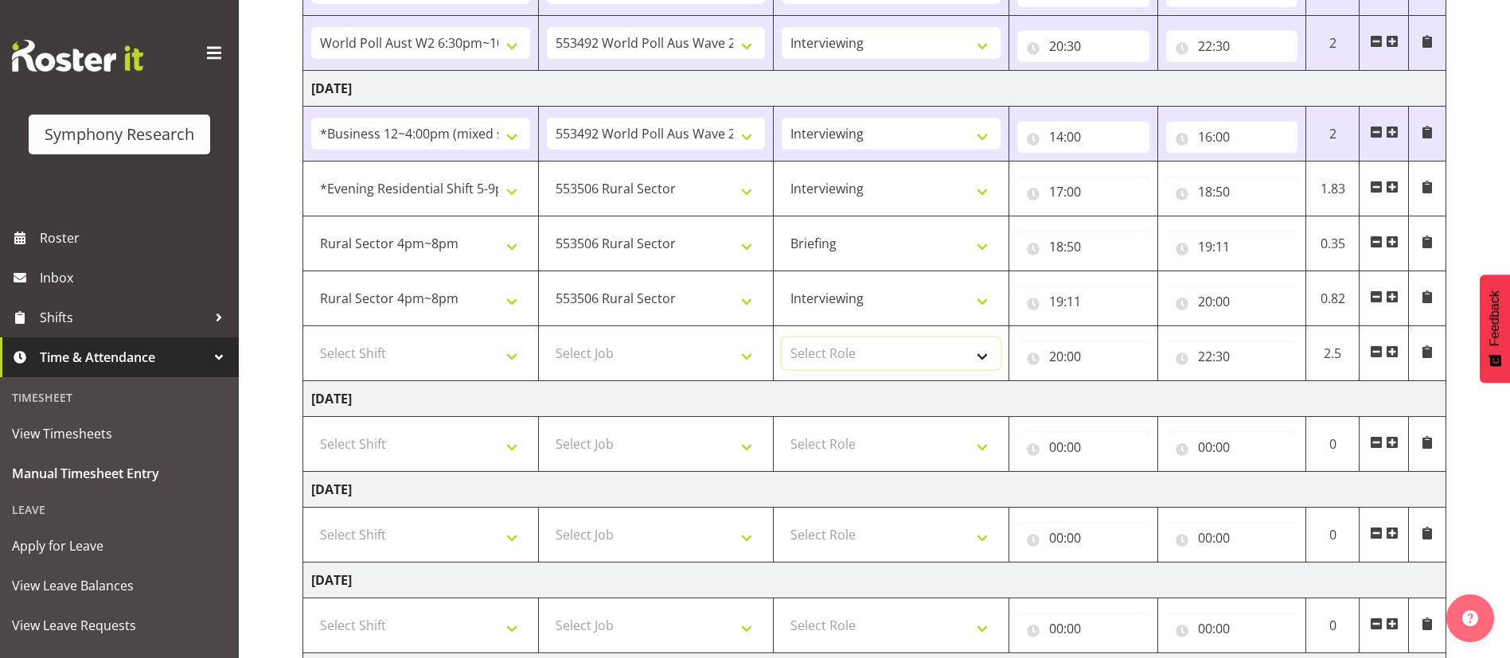
click at [944, 358] on select "Select Role Briefing Interviewing" at bounding box center [891, 353] width 219 height 32
select select "47"
click at [782, 337] on select "Select Role Briefing Interviewing" at bounding box center [891, 353] width 219 height 32
click at [700, 356] on select "Select Job 550060 IF Admin 553492 World Poll Aus Wave 2 Main 2025 553493 World …" at bounding box center [656, 353] width 219 height 32
select select "10499"
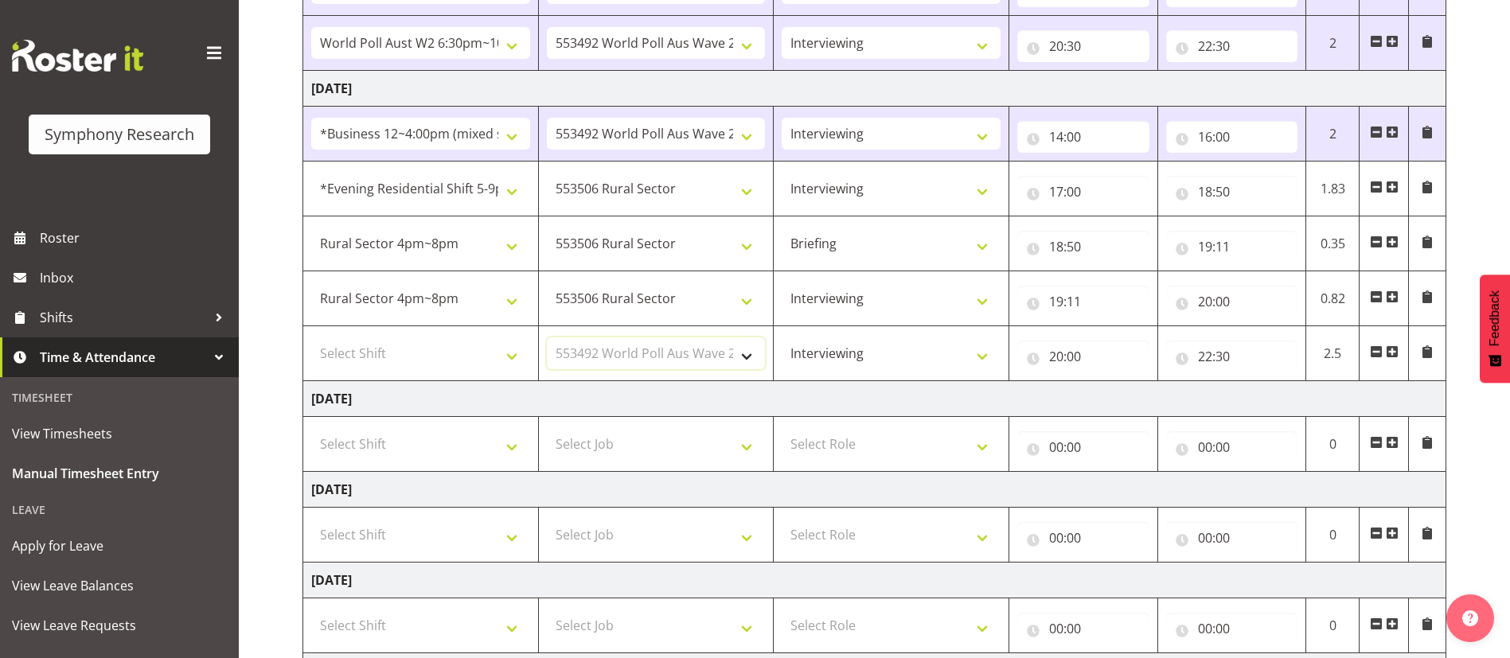
click at [547, 337] on select "Select Job 550060 IF Admin 553492 World Poll Aus Wave 2 Main 2025 553493 World …" at bounding box center [656, 353] width 219 height 32
click at [495, 353] on select "Select Shift !!Weekend Residential (Roster IT Shift Label) *Business 9/10am ~ 4…" at bounding box center [420, 353] width 219 height 32
click at [311, 337] on select "Select Shift !!Weekend Residential (Roster IT Shift Label) *Business 9/10am ~ 4…" at bounding box center [420, 353] width 219 height 32
click at [491, 348] on select "!!Weekend Residential (Roster IT Shift Label) *Business 9/10am ~ 4:30pm *Busine…" at bounding box center [420, 353] width 219 height 32
select select "56692"
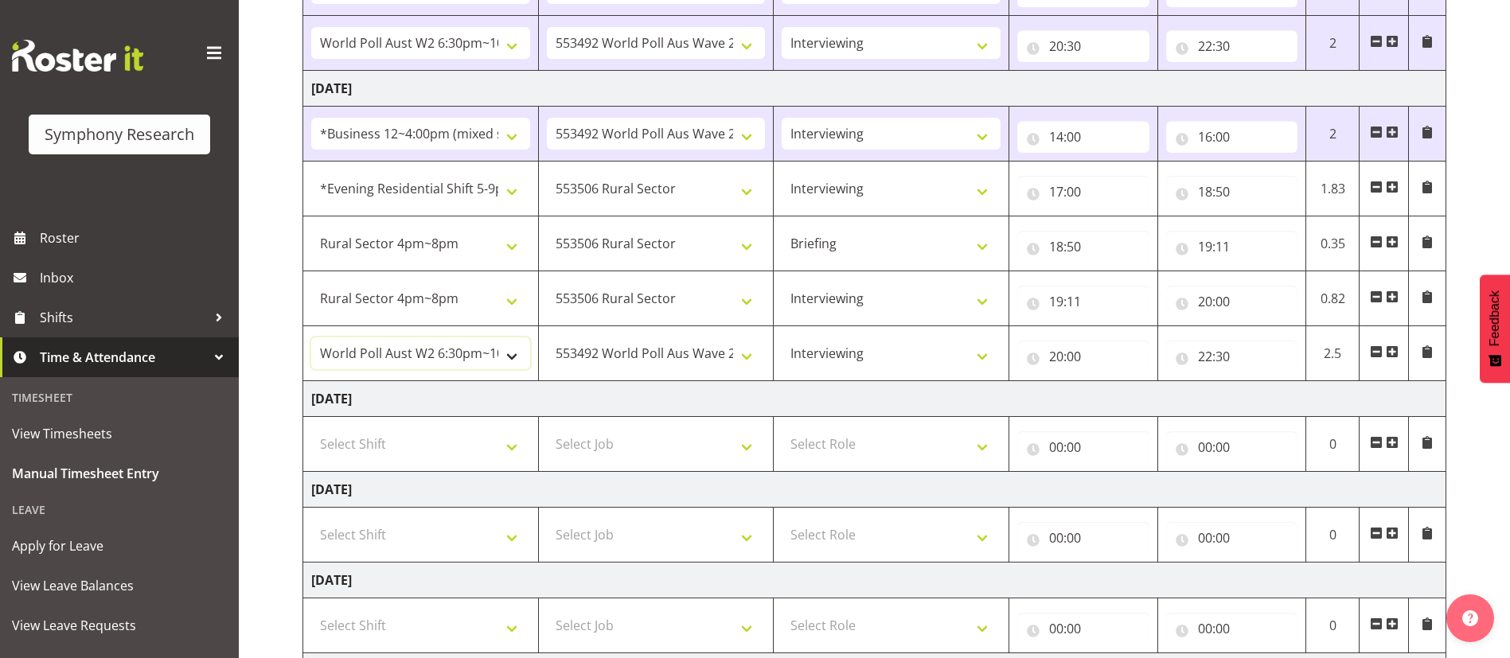
click at [311, 337] on select "!!Weekend Residential (Roster IT Shift Label) *Business 9/10am ~ 4:30pm *Busine…" at bounding box center [420, 353] width 219 height 32
click at [707, 393] on td "[DATE]" at bounding box center [874, 399] width 1143 height 36
click at [1071, 358] on input "20:00" at bounding box center [1083, 357] width 132 height 32
click at [1171, 399] on select "00 01 02 03 04 05 06 07 08 09 10 11 12 13 14 15 16 17 18 19 20 21 22 23 24 25 2…" at bounding box center [1167, 398] width 36 height 32
select select "30"
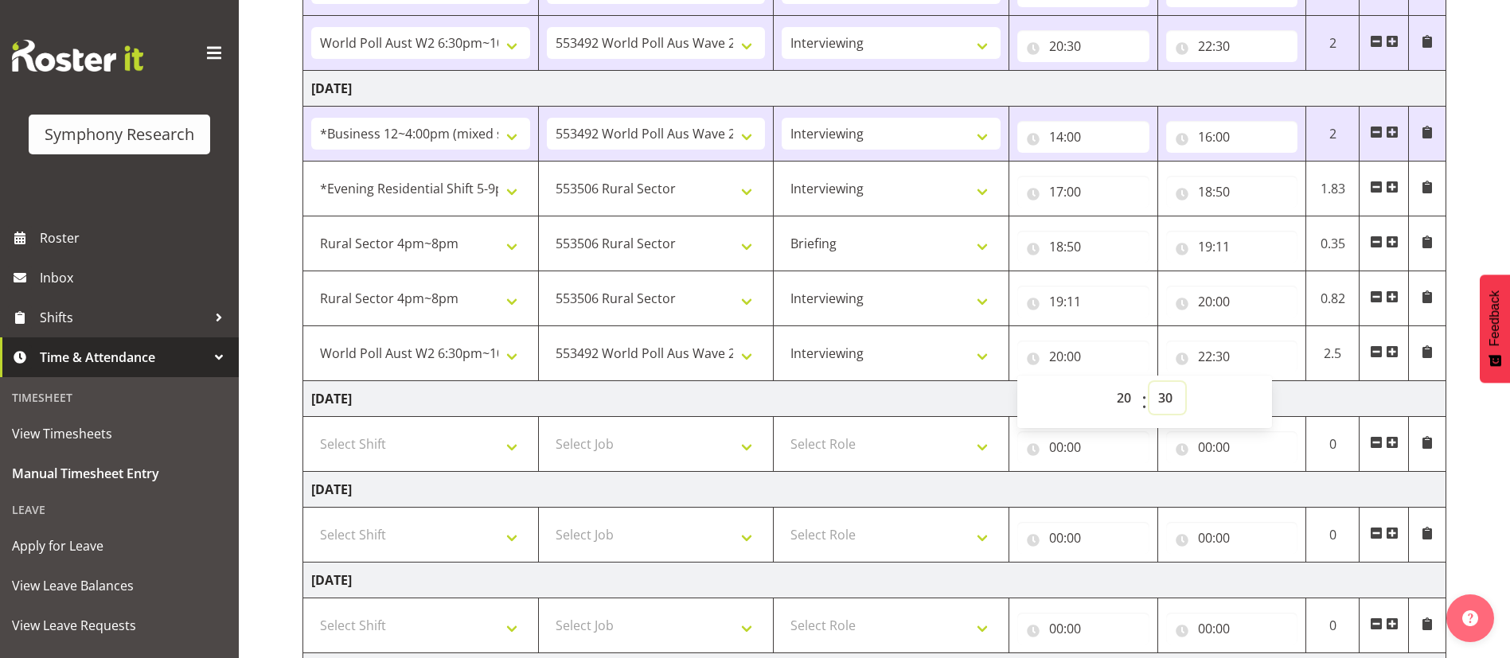
click at [1149, 382] on select "00 01 02 03 04 05 06 07 08 09 10 11 12 13 14 15 16 17 18 19 20 21 22 23 24 25 2…" at bounding box center [1167, 398] width 36 height 32
type input "20:30"
click at [960, 391] on td "[DATE]" at bounding box center [874, 399] width 1143 height 36
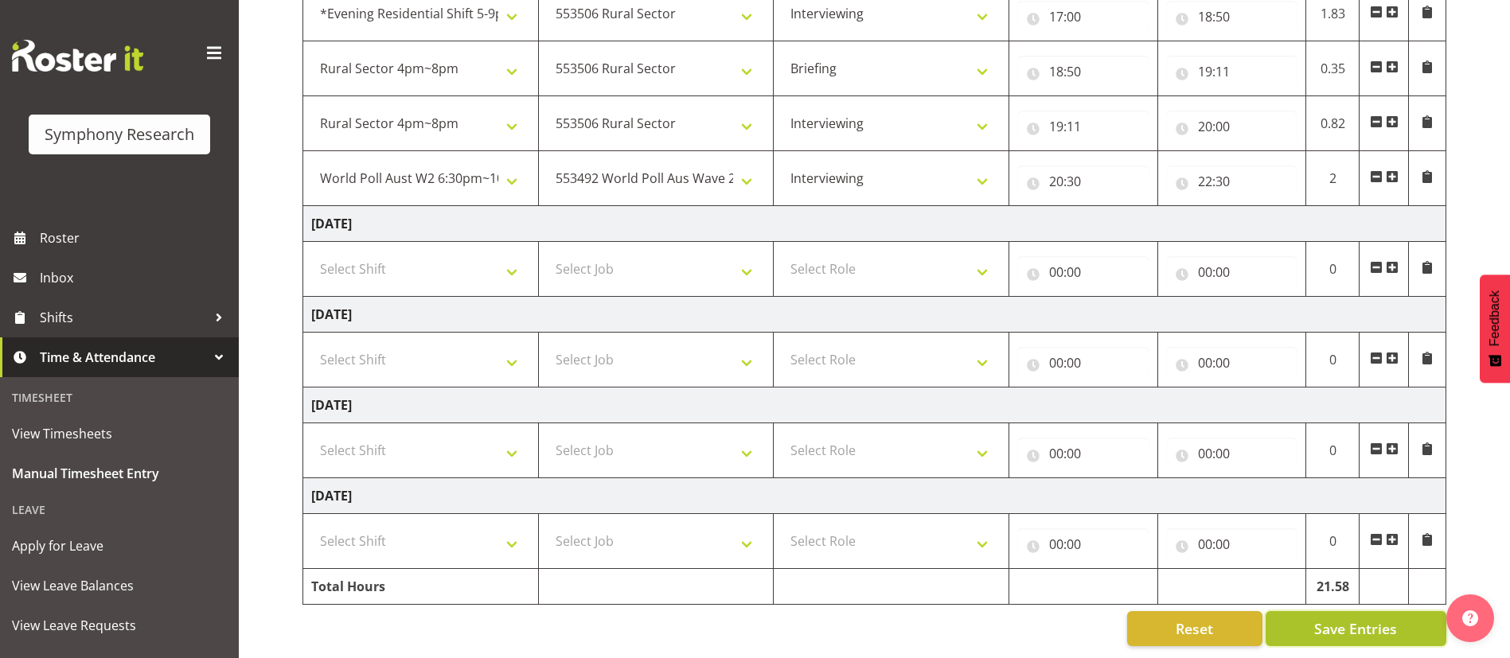
click at [1362, 620] on span "Save Entries" at bounding box center [1355, 628] width 83 height 21
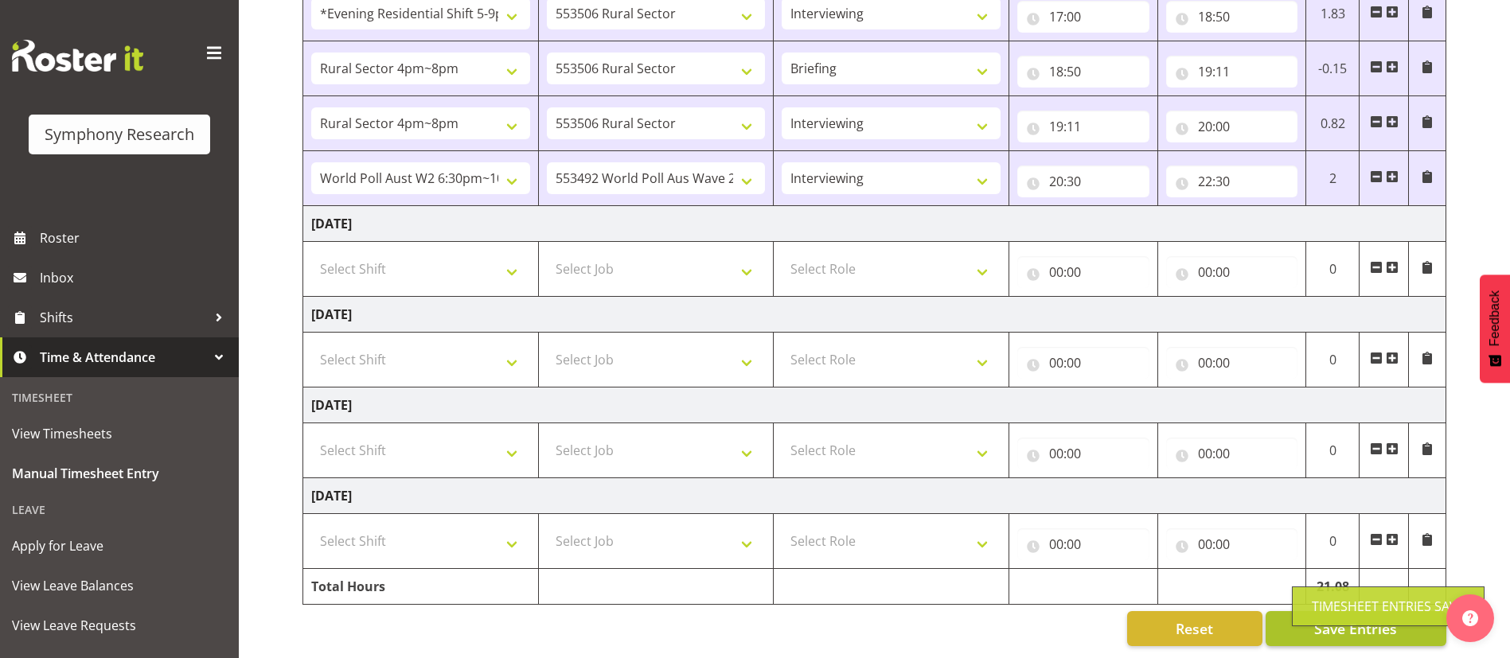
click at [1362, 620] on div "Timesheet Entries Save" at bounding box center [1388, 607] width 193 height 40
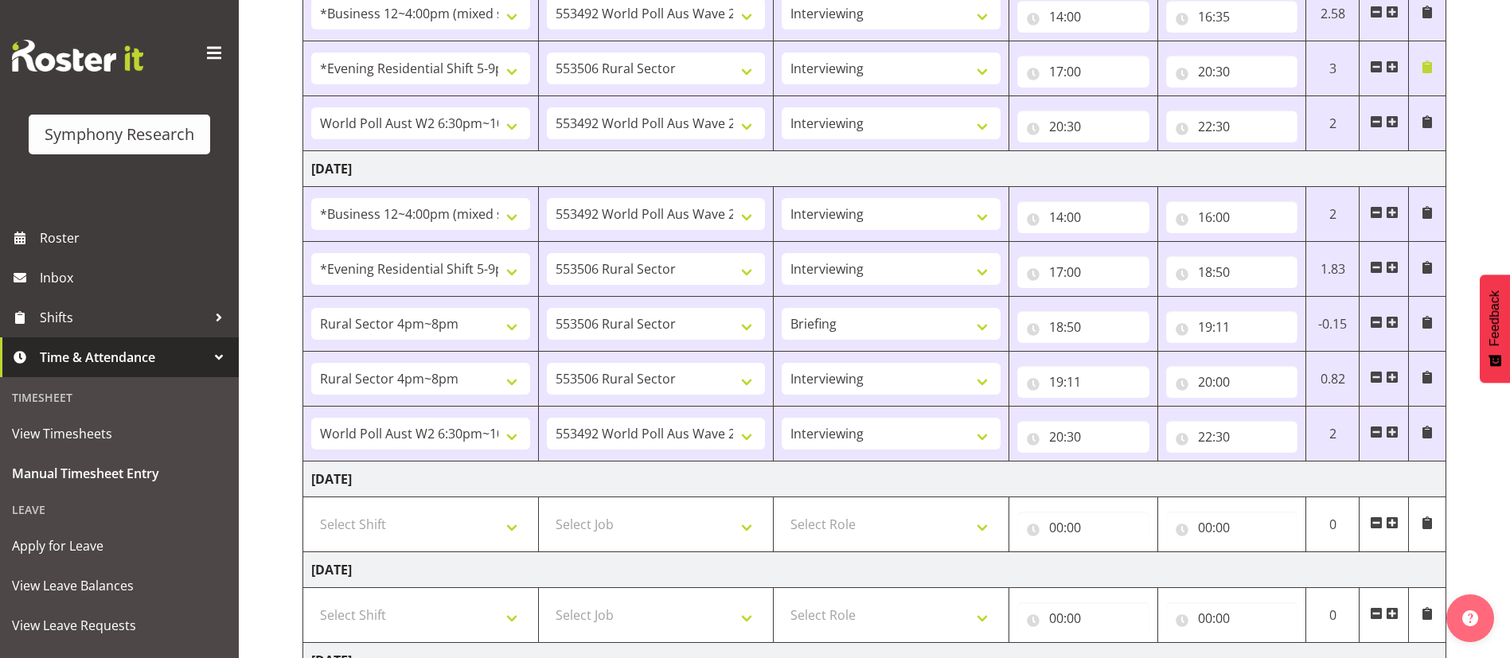
scroll to position [552, 0]
